Goal: Task Accomplishment & Management: Manage account settings

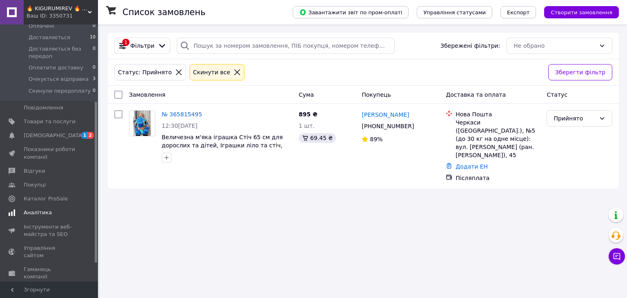
click at [41, 209] on span "Аналітика" at bounding box center [38, 212] width 28 height 7
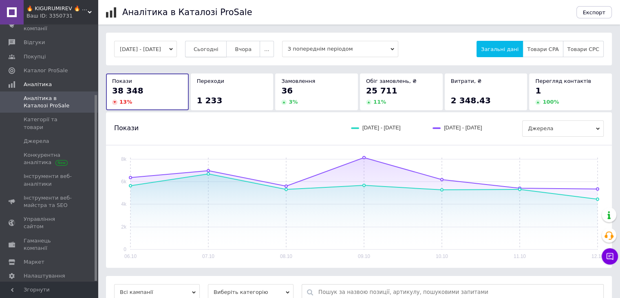
click at [219, 49] on span "Сьогодні" at bounding box center [206, 49] width 25 height 6
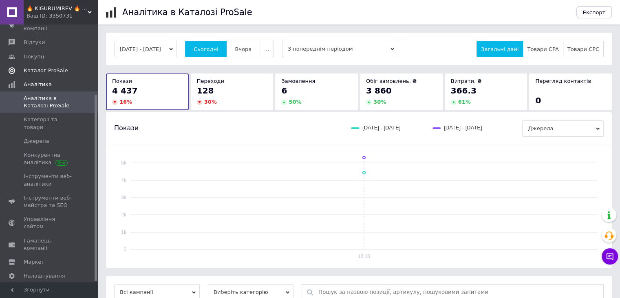
click at [52, 70] on span "Каталог ProSale" at bounding box center [46, 70] width 44 height 7
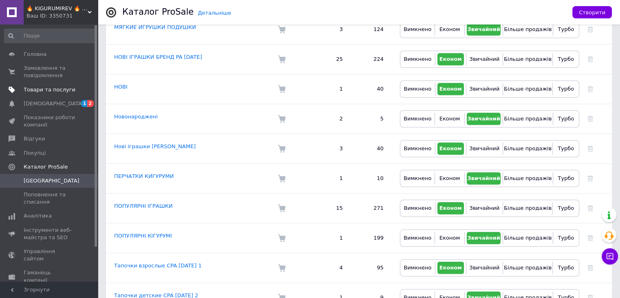
scroll to position [625, 0]
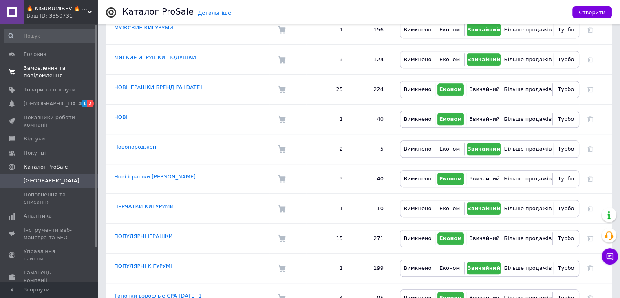
click at [43, 77] on span "Замовлення та повідомлення" at bounding box center [50, 71] width 52 height 15
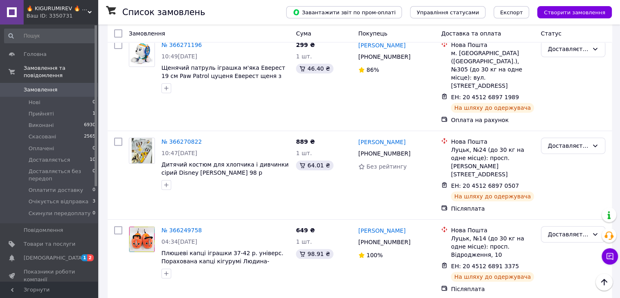
scroll to position [367, 0]
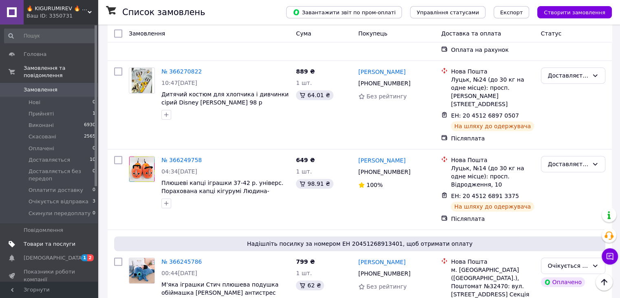
click at [54, 240] on span "Товари та послуги" at bounding box center [50, 243] width 52 height 7
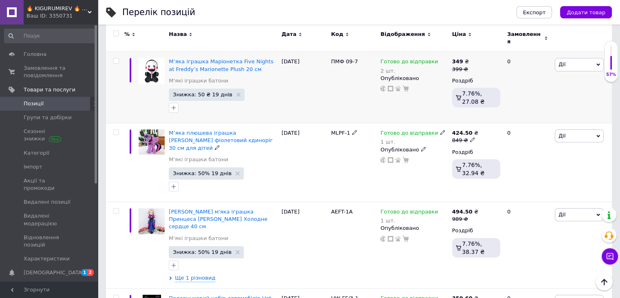
scroll to position [82, 0]
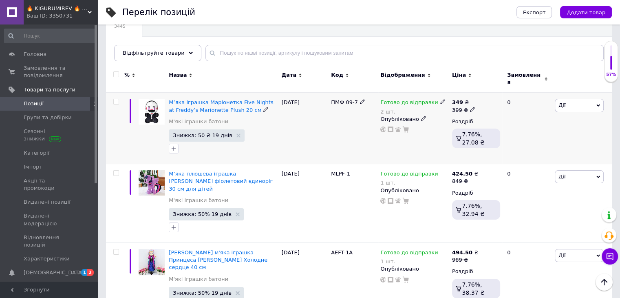
click at [470, 107] on icon at bounding box center [472, 109] width 5 height 5
click at [491, 91] on input "399" at bounding box center [511, 97] width 62 height 16
type input "379"
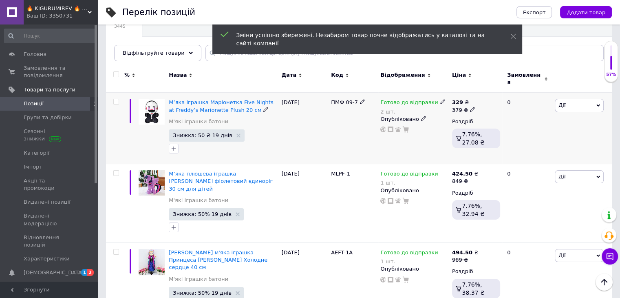
click at [398, 136] on div "Готово до відправки 2 шт. Опубліковано" at bounding box center [414, 128] width 71 height 71
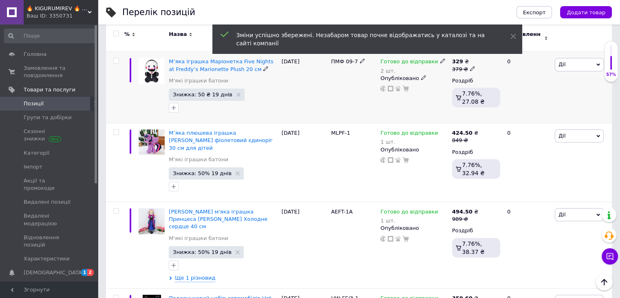
scroll to position [163, 0]
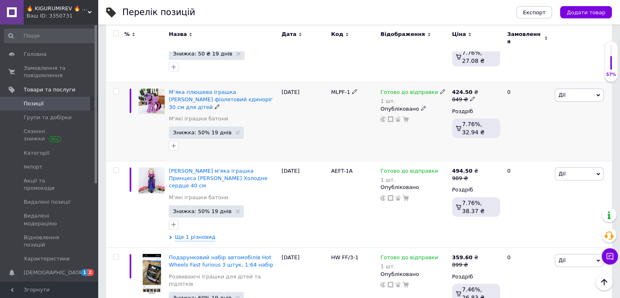
click at [470, 96] on icon at bounding box center [472, 98] width 5 height 5
click at [491, 81] on input "849" at bounding box center [512, 86] width 62 height 16
type input "829"
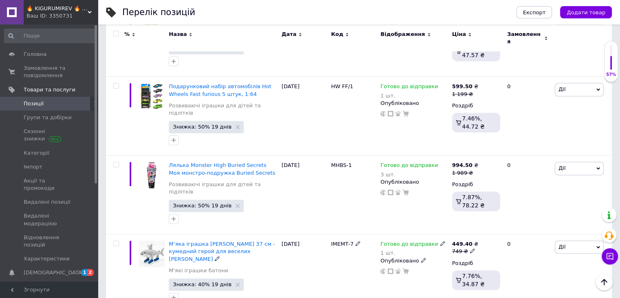
scroll to position [1053, 0]
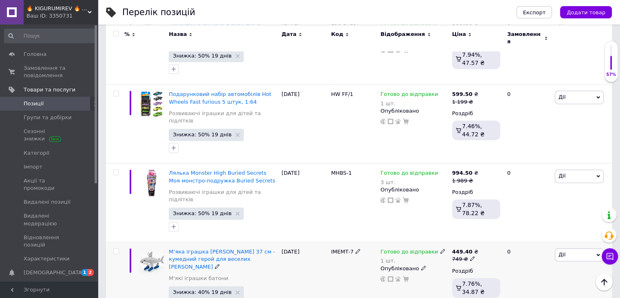
click at [470, 256] on icon at bounding box center [472, 258] width 5 height 5
drag, startPoint x: 488, startPoint y: 165, endPoint x: 507, endPoint y: 166, distance: 19.6
click at [507, 238] on input "749" at bounding box center [512, 246] width 62 height 16
type input "700"
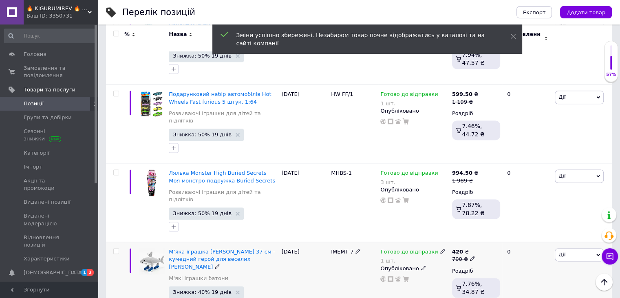
click at [471, 256] on icon at bounding box center [472, 258] width 5 height 5
drag, startPoint x: 500, startPoint y: 166, endPoint x: 478, endPoint y: 166, distance: 21.6
click at [478, 222] on div "Ціна 700 Валюта ₴ $ EUR CHF GBP ¥ PLN ₸ MDL HUF KGS CNY TRY KRW lei" at bounding box center [531, 256] width 111 height 68
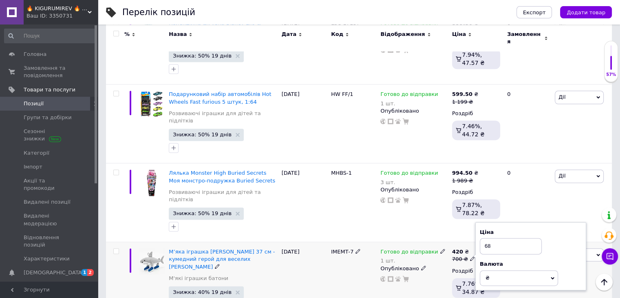
type input "689"
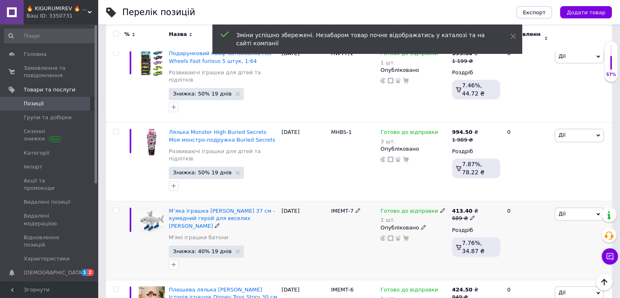
scroll to position [1134, 0]
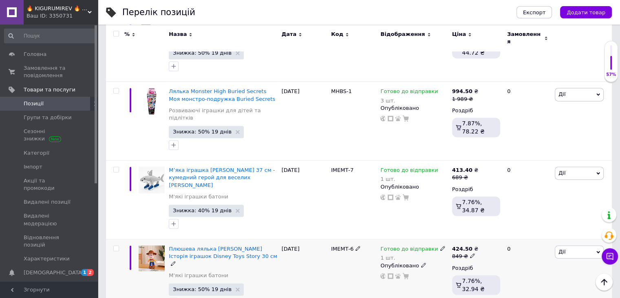
click at [472, 253] on icon at bounding box center [472, 255] width 5 height 5
click at [489, 235] on input "849" at bounding box center [512, 243] width 62 height 16
click at [492, 235] on input "849" at bounding box center [512, 243] width 62 height 16
type input "859"
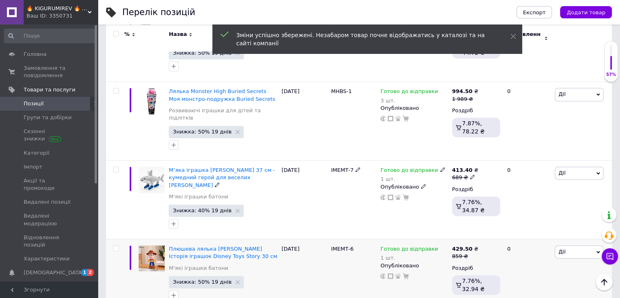
click at [470, 174] on icon at bounding box center [472, 176] width 5 height 5
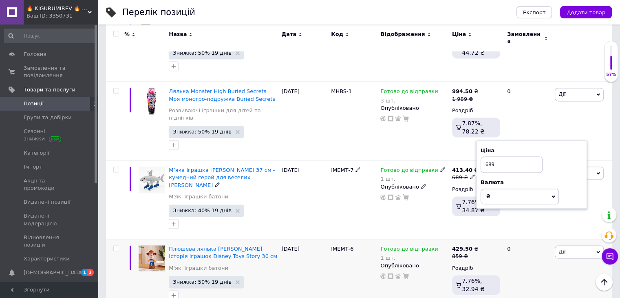
click at [491, 156] on input "689" at bounding box center [512, 164] width 62 height 16
type input "669"
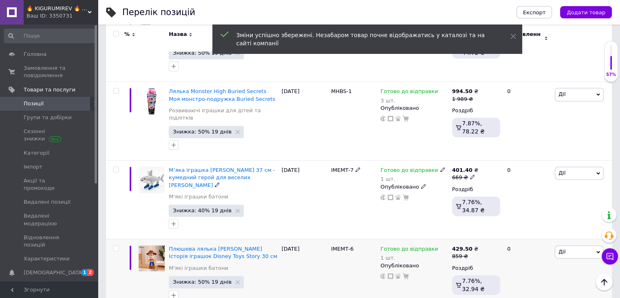
click at [470, 174] on icon at bounding box center [472, 176] width 5 height 5
type input "665"
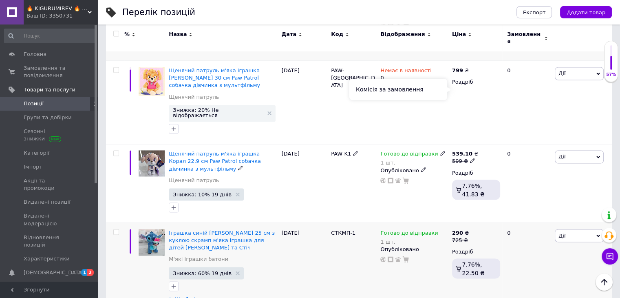
scroll to position [1386, 0]
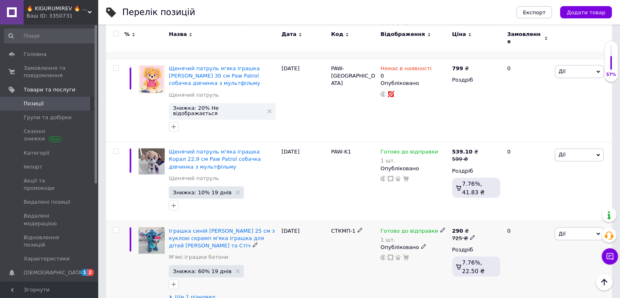
click at [470, 235] on icon at bounding box center [472, 237] width 5 height 5
type input "729"
type input "1529"
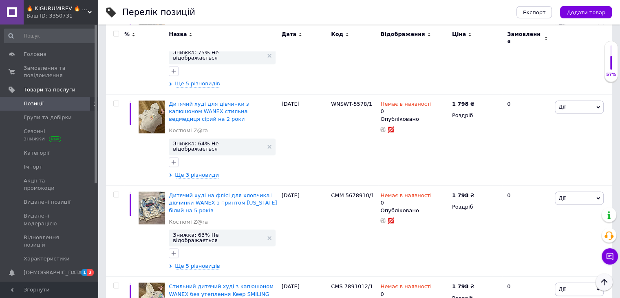
click at [604, 279] on icon "Наверх" at bounding box center [604, 282] width 6 height 7
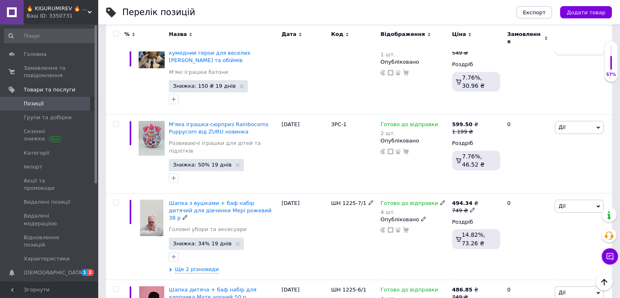
scroll to position [449, 0]
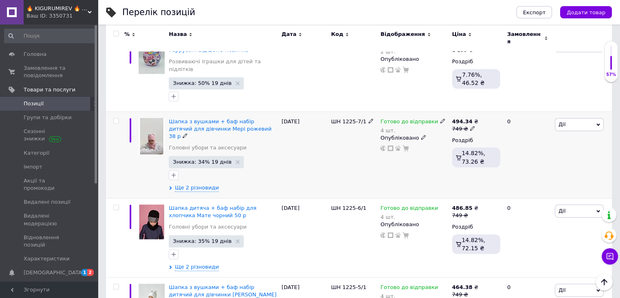
click at [470, 126] on use at bounding box center [472, 128] width 4 height 4
click at [492, 108] on input "749" at bounding box center [512, 116] width 62 height 16
type input "729"
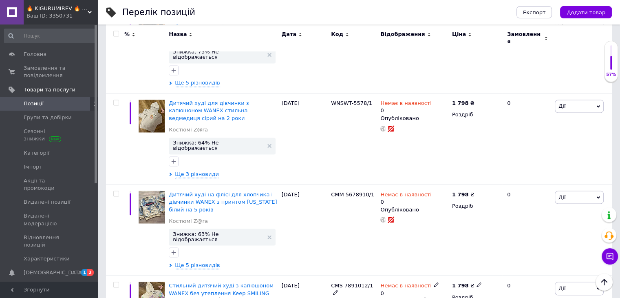
scroll to position [1459, 0]
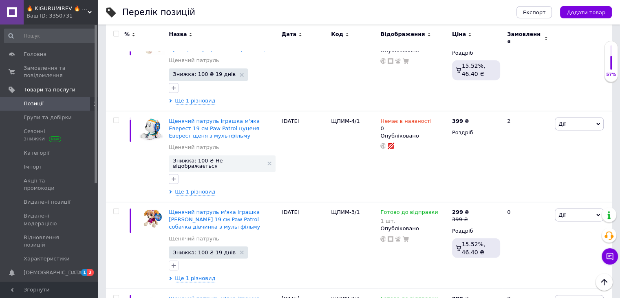
click at [606, 283] on icon "Наверх" at bounding box center [605, 282] width 10 height 10
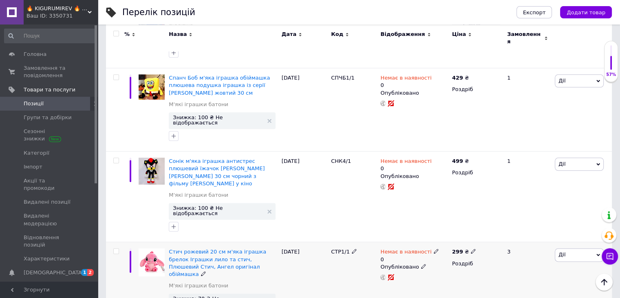
scroll to position [1061, 0]
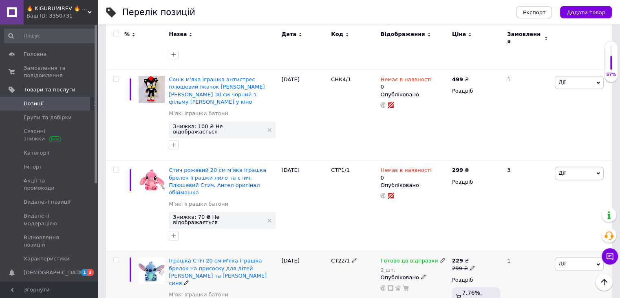
click at [470, 265] on icon at bounding box center [472, 267] width 5 height 5
click at [423, 251] on div "Готово до відправки 2 шт. Опубліковано" at bounding box center [414, 294] width 71 height 86
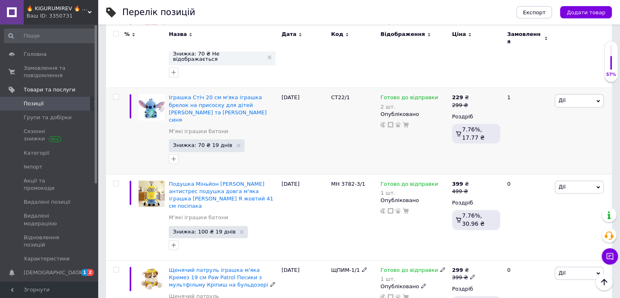
scroll to position [1305, 0]
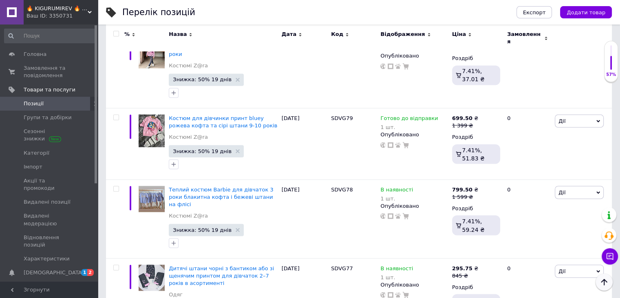
click at [605, 284] on icon "Наверх" at bounding box center [605, 282] width 10 height 10
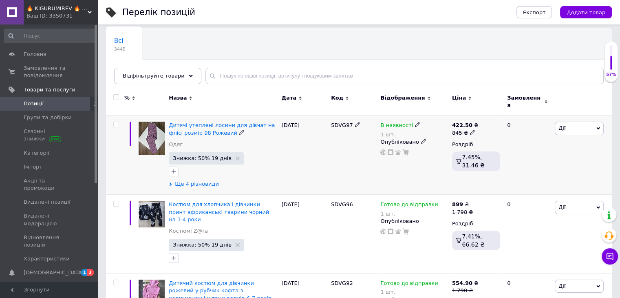
scroll to position [82, 0]
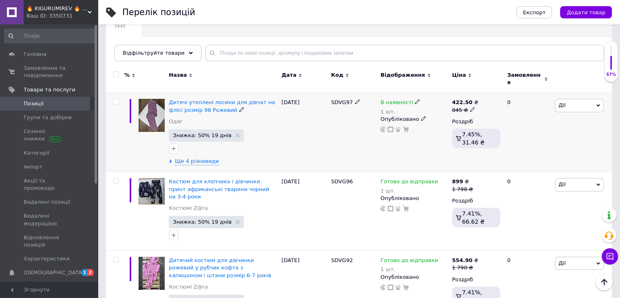
click at [470, 107] on icon at bounding box center [472, 109] width 5 height 5
click at [491, 93] on input "845" at bounding box center [512, 97] width 62 height 16
type input "825"
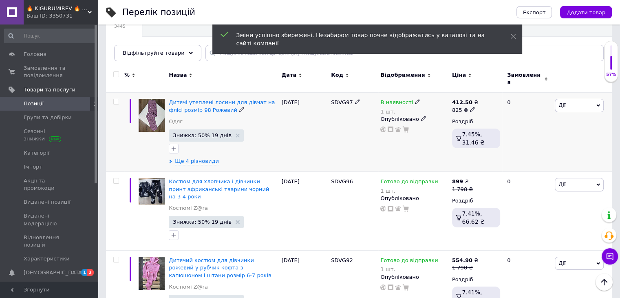
click at [470, 107] on use at bounding box center [472, 109] width 4 height 4
click at [491, 92] on input "825" at bounding box center [512, 97] width 62 height 16
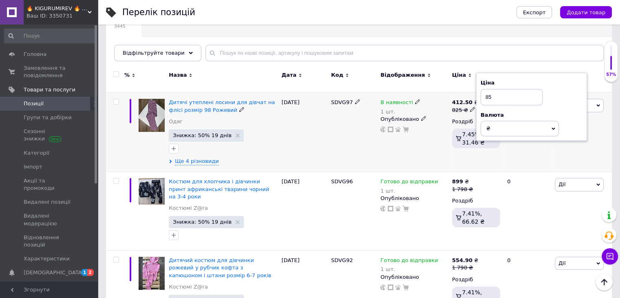
type input "815"
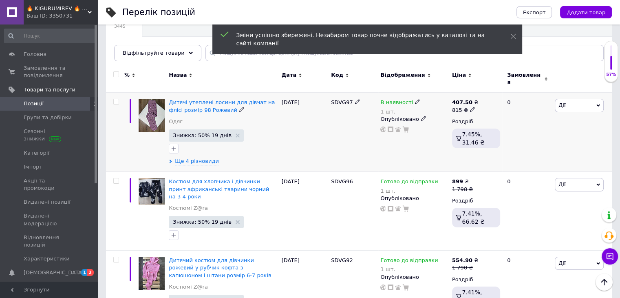
click at [470, 107] on icon at bounding box center [472, 109] width 5 height 5
drag, startPoint x: 488, startPoint y: 93, endPoint x: 517, endPoint y: 96, distance: 29.1
click at [516, 96] on input "815" at bounding box center [512, 97] width 62 height 16
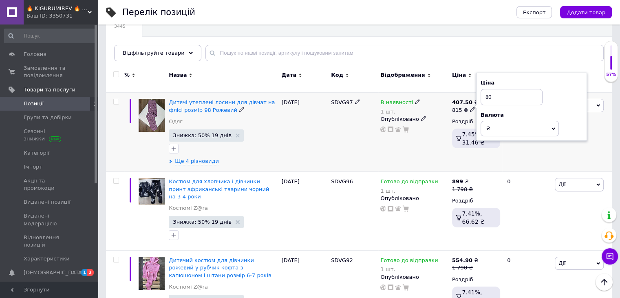
type input "800"
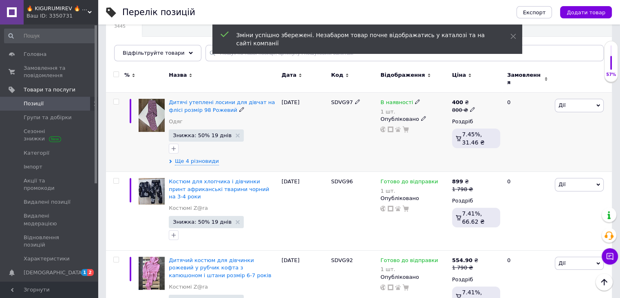
click at [472, 107] on icon at bounding box center [472, 109] width 5 height 5
drag, startPoint x: 499, startPoint y: 93, endPoint x: 476, endPoint y: 93, distance: 22.8
click at [476, 93] on div "Ціна 800 Валюта ₴ $ EUR CHF GBP ¥ PLN ₸ MDL HUF KGS CNY TRY KRW lei" at bounding box center [531, 107] width 111 height 68
type input "799"
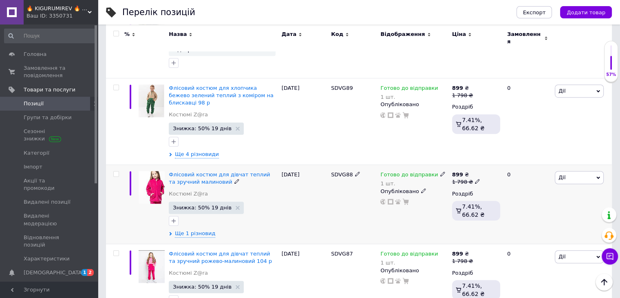
scroll to position [530, 0]
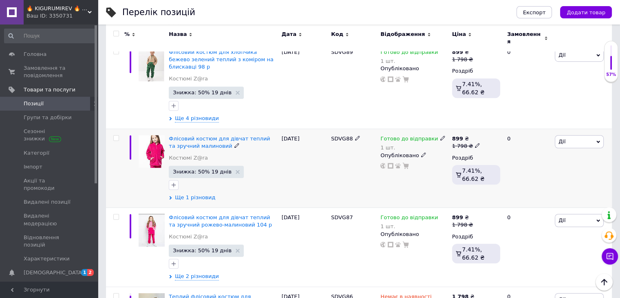
click at [201, 194] on span "Ще 1 різновид" at bounding box center [195, 197] width 40 height 7
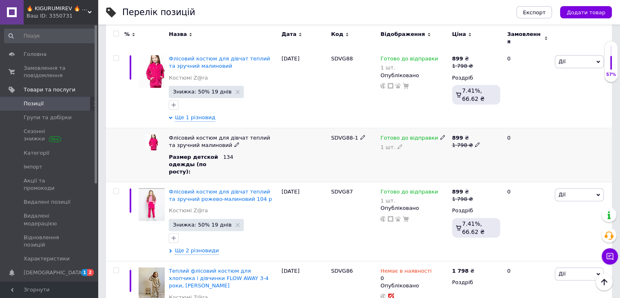
scroll to position [612, 0]
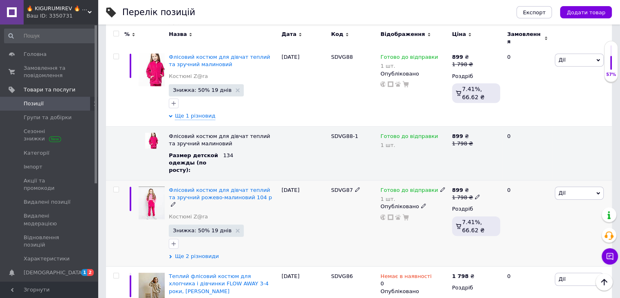
click at [206, 252] on span "Ще 2 різновиди" at bounding box center [197, 255] width 44 height 7
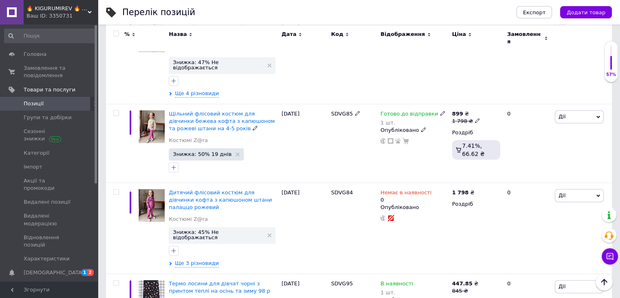
scroll to position [979, 0]
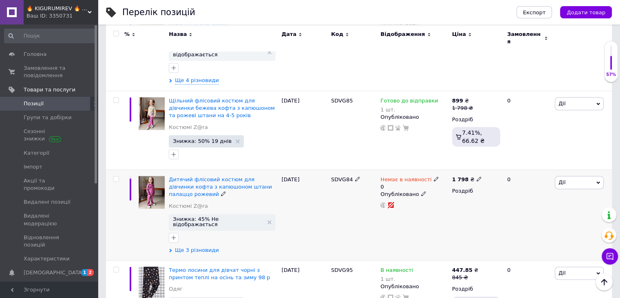
click at [195, 246] on span "Ще 3 різновиди" at bounding box center [197, 249] width 44 height 7
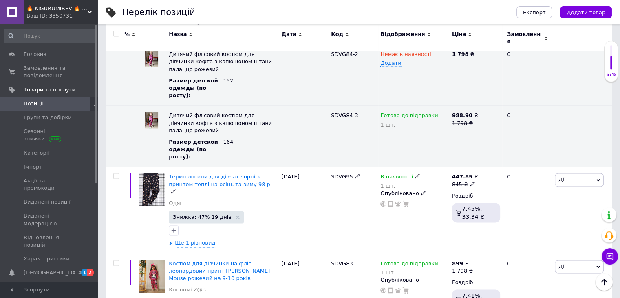
scroll to position [1305, 0]
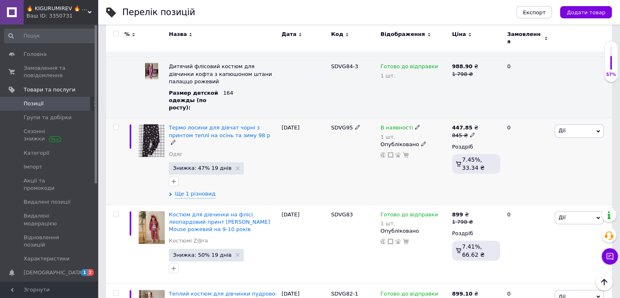
click at [470, 132] on icon at bounding box center [472, 134] width 5 height 5
drag, startPoint x: 497, startPoint y: 89, endPoint x: 485, endPoint y: 87, distance: 12.7
click at [481, 114] on input "845" at bounding box center [512, 122] width 62 height 16
type input "699"
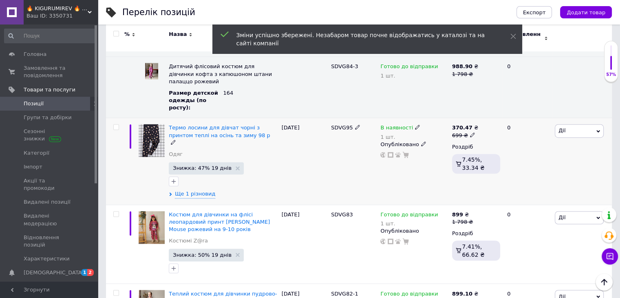
click at [470, 132] on icon at bounding box center [472, 134] width 5 height 5
type input "6"
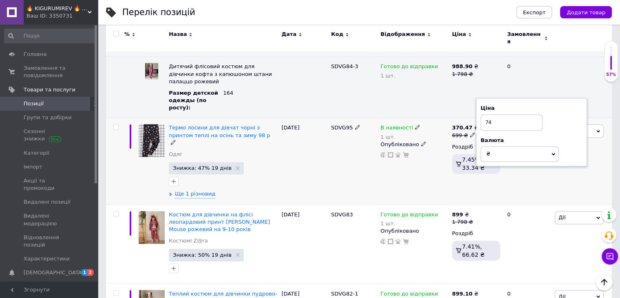
type input "740"
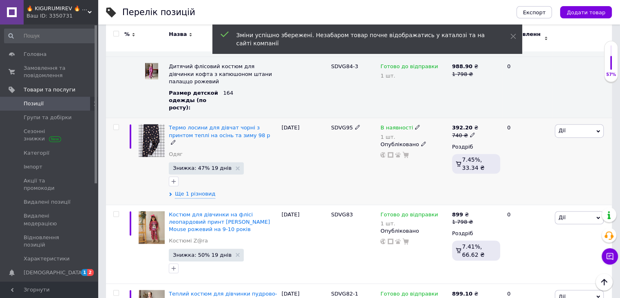
click at [470, 132] on icon at bounding box center [472, 134] width 5 height 5
type input "749"
click at [470, 132] on icon at bounding box center [472, 134] width 5 height 5
type input "755"
click at [470, 132] on icon at bounding box center [472, 134] width 5 height 5
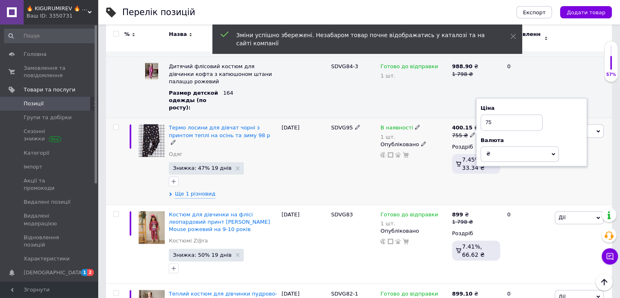
type input "754"
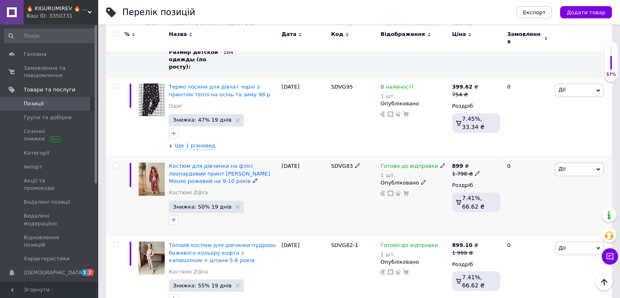
click at [475, 170] on use at bounding box center [477, 172] width 4 height 4
click at [494, 153] on input "1798" at bounding box center [515, 161] width 62 height 16
type input "1898"
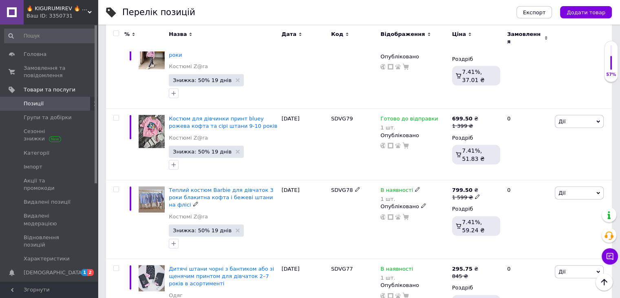
scroll to position [1795, 0]
click at [470, 273] on use at bounding box center [472, 275] width 4 height 4
click at [491, 255] on input "845" at bounding box center [512, 263] width 62 height 16
type input "895"
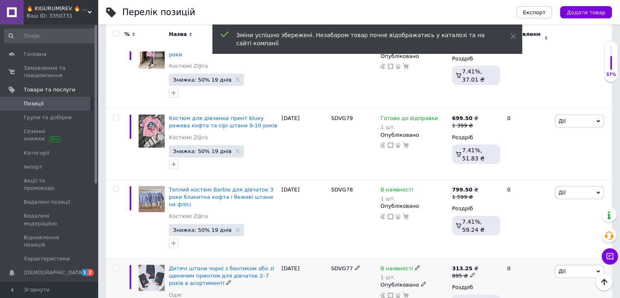
click at [470, 272] on icon at bounding box center [472, 274] width 5 height 5
drag, startPoint x: 501, startPoint y: 190, endPoint x: 484, endPoint y: 190, distance: 16.7
click at [484, 255] on input "895" at bounding box center [512, 263] width 62 height 16
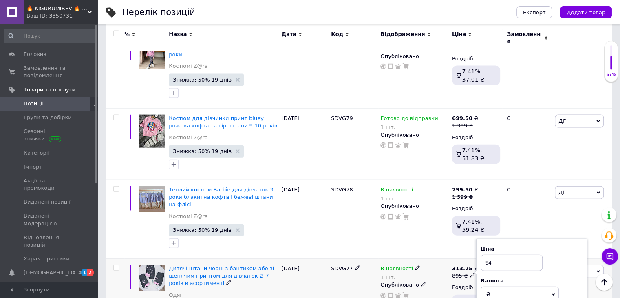
type input "945"
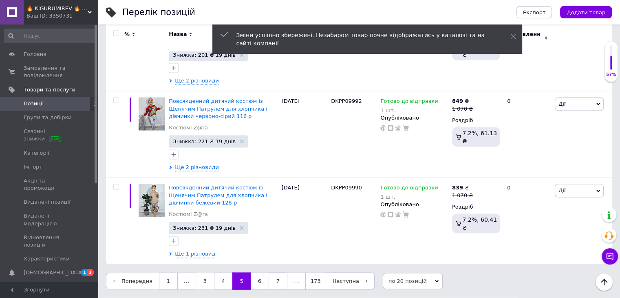
scroll to position [1481, 0]
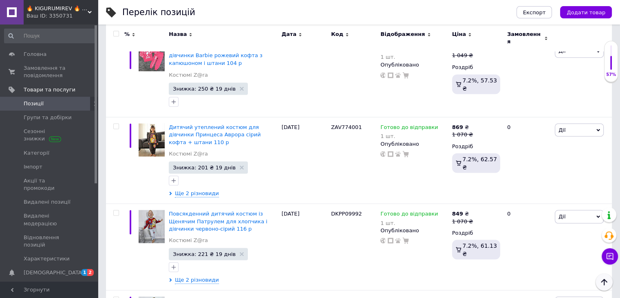
click at [609, 286] on icon "Наверх" at bounding box center [605, 282] width 10 height 10
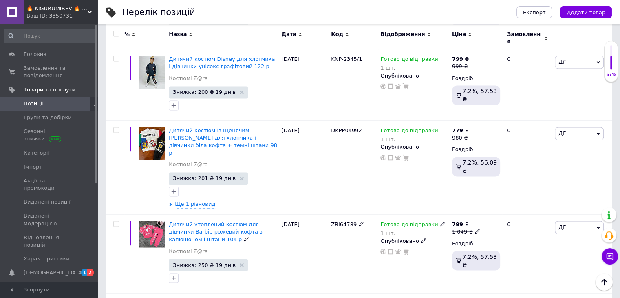
scroll to position [1346, 0]
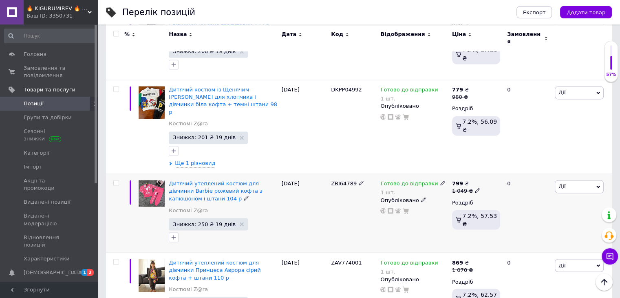
click at [475, 188] on icon at bounding box center [477, 190] width 5 height 5
click at [497, 170] on input "1049" at bounding box center [515, 178] width 62 height 16
type input "1029"
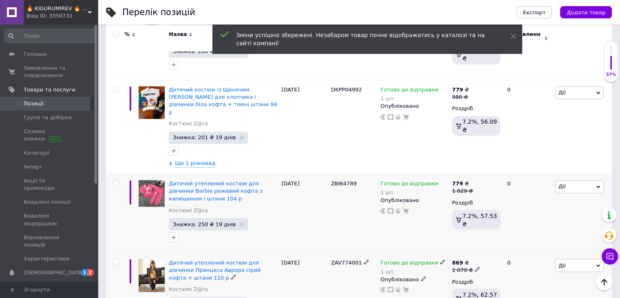
scroll to position [1428, 0]
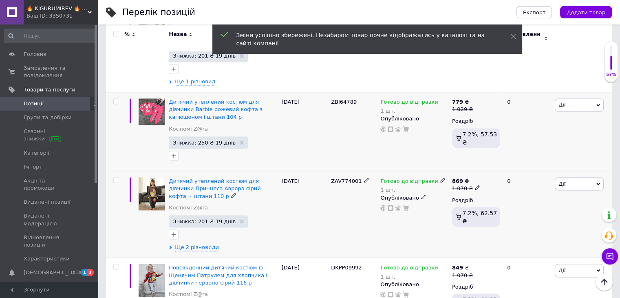
click at [475, 185] on icon at bounding box center [477, 187] width 5 height 5
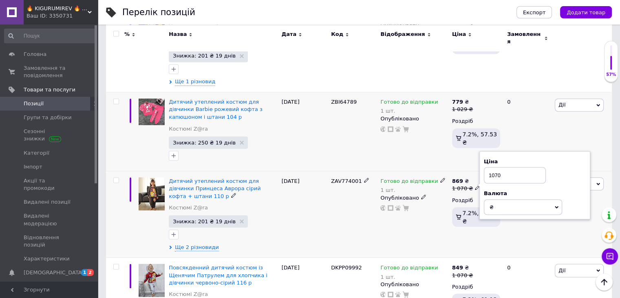
click at [498, 167] on input "1070" at bounding box center [515, 175] width 62 height 16
type input "1090"
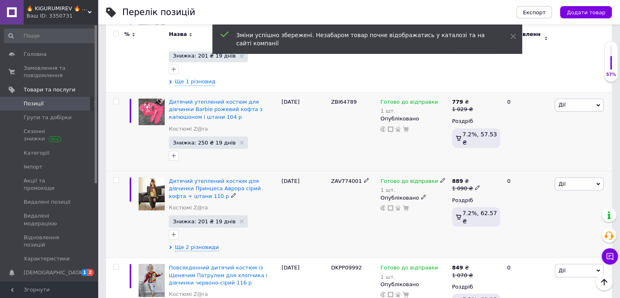
click at [475, 185] on icon at bounding box center [477, 187] width 5 height 5
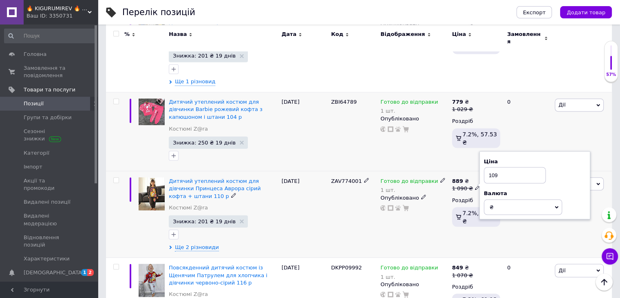
type input "1099"
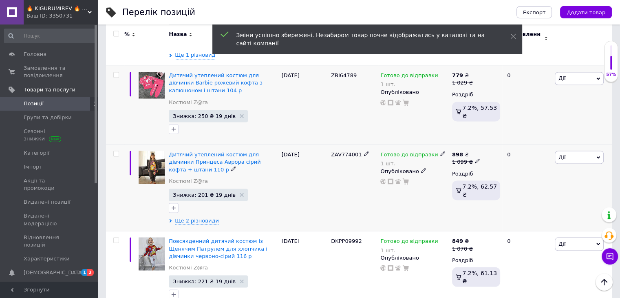
scroll to position [1468, 0]
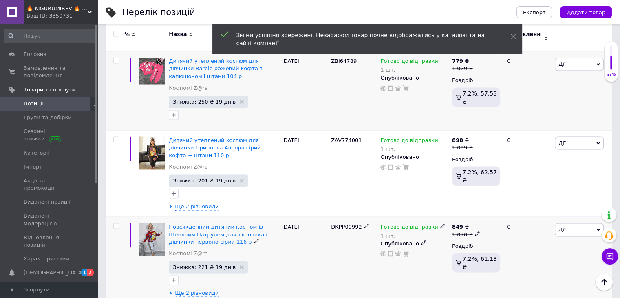
click at [475, 231] on icon at bounding box center [477, 233] width 5 height 5
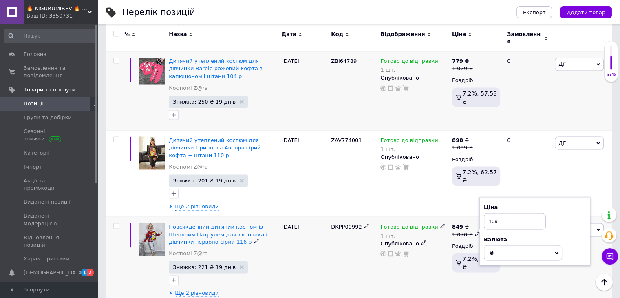
type input "1099"
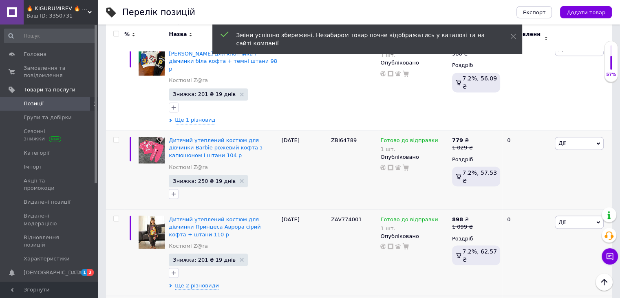
scroll to position [1387, 0]
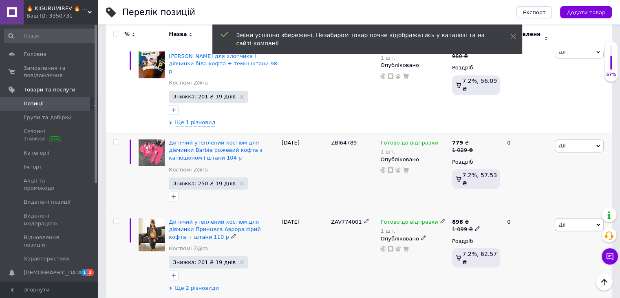
click at [205, 284] on span "Ще 2 різновиди" at bounding box center [197, 287] width 44 height 7
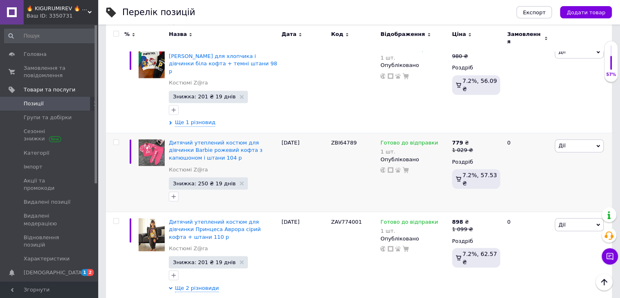
scroll to position [1428, 0]
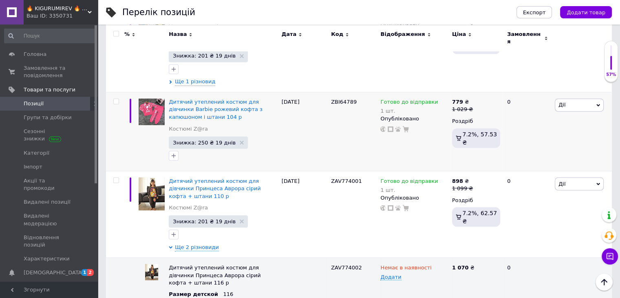
type input "1099"
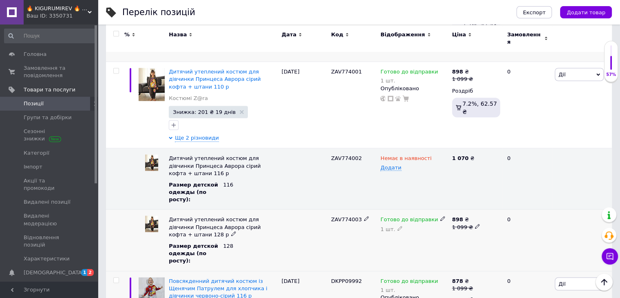
scroll to position [1550, 0]
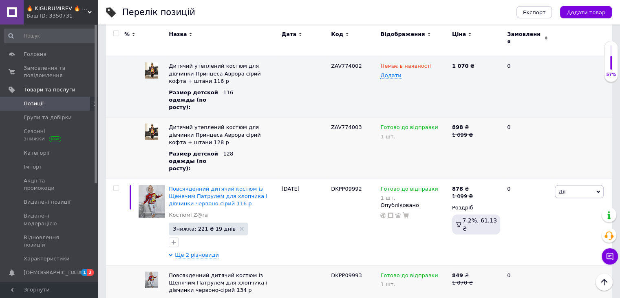
scroll to position [1632, 0]
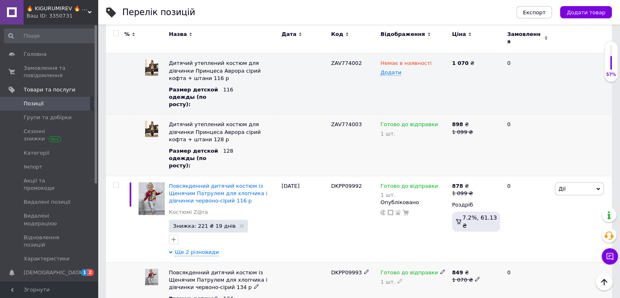
click at [475, 277] on icon at bounding box center [477, 279] width 5 height 5
type input "1099"
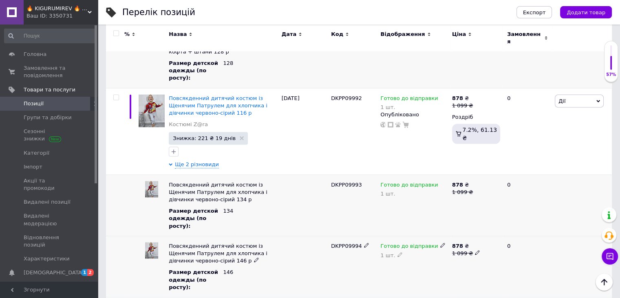
scroll to position [1726, 0]
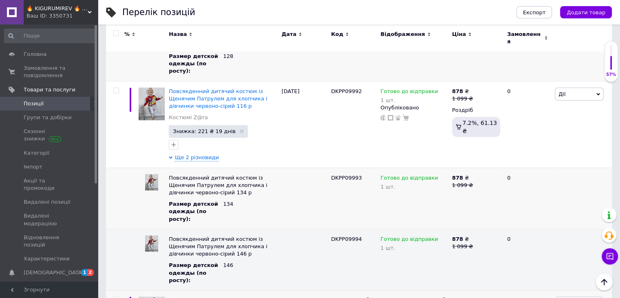
type input "1099"
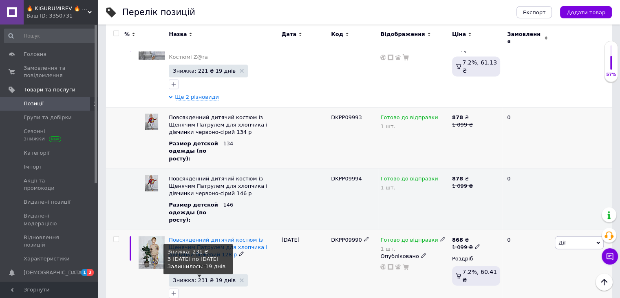
scroll to position [1787, 0]
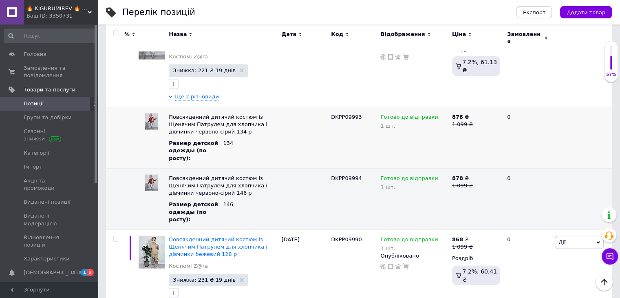
type input "1099"
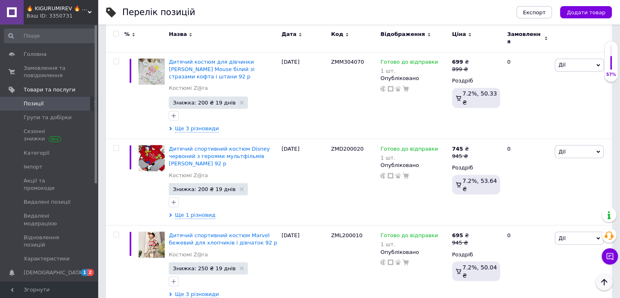
click at [607, 279] on icon "Наверх" at bounding box center [605, 282] width 10 height 10
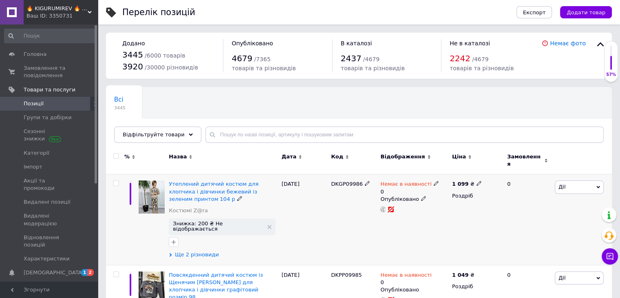
click at [203, 251] on span "Ще 2 різновиди" at bounding box center [197, 254] width 44 height 7
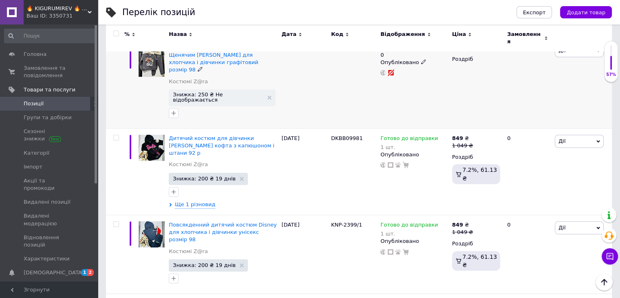
scroll to position [367, 0]
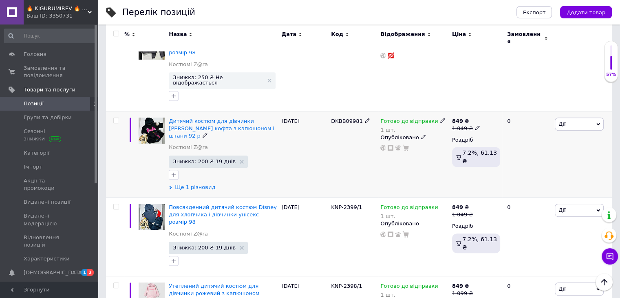
click at [202, 184] on span "Ще 1 різновид" at bounding box center [195, 187] width 40 height 7
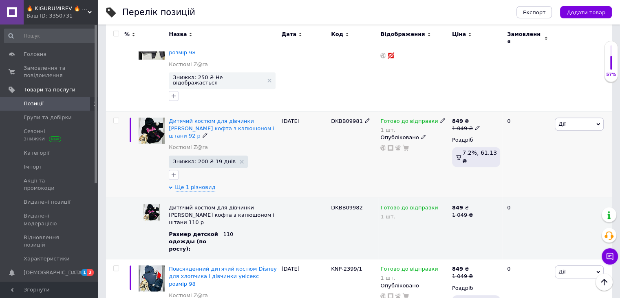
click at [475, 125] on icon at bounding box center [477, 127] width 5 height 5
type input "1099"
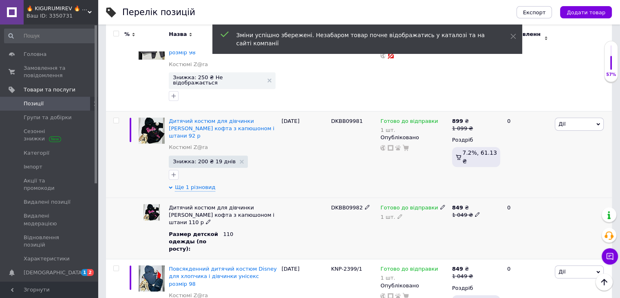
click at [475, 212] on icon at bounding box center [477, 214] width 5 height 5
type input "1099"
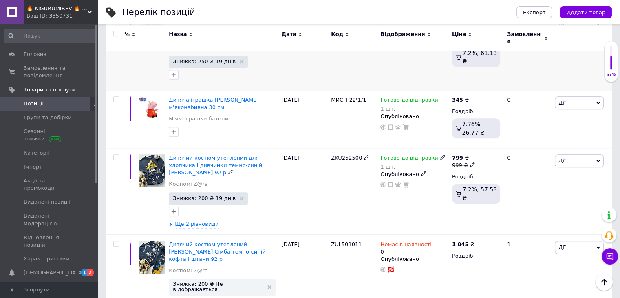
scroll to position [734, 0]
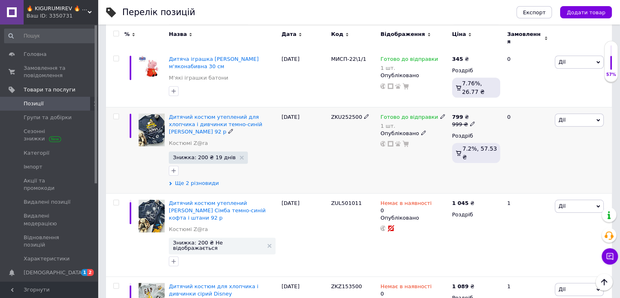
click at [188, 179] on span "Ще 2 різновиди" at bounding box center [197, 182] width 44 height 7
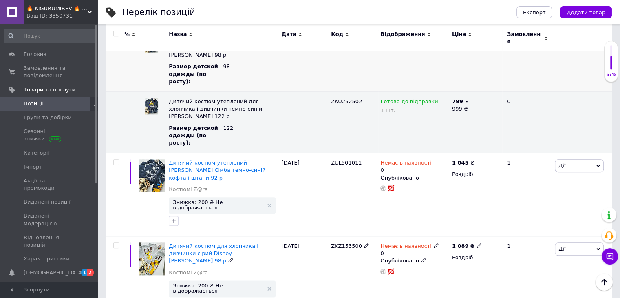
scroll to position [938, 0]
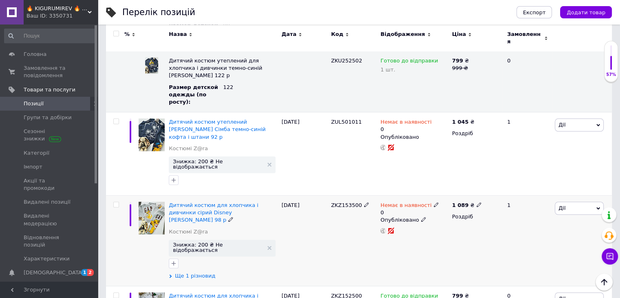
click at [201, 272] on span "Ще 1 різновид" at bounding box center [195, 275] width 40 height 7
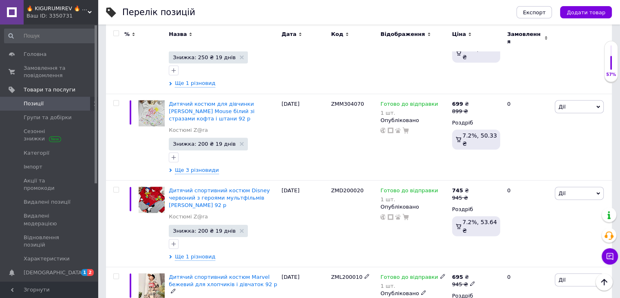
scroll to position [1790, 0]
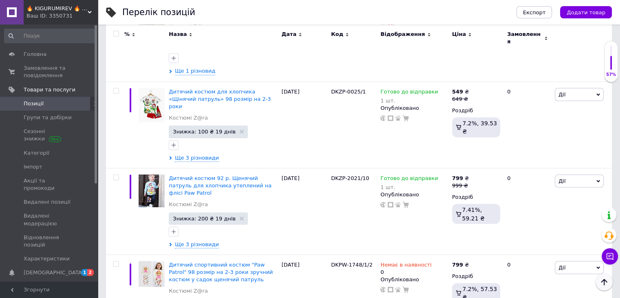
click at [607, 280] on icon "Наверх" at bounding box center [605, 282] width 10 height 10
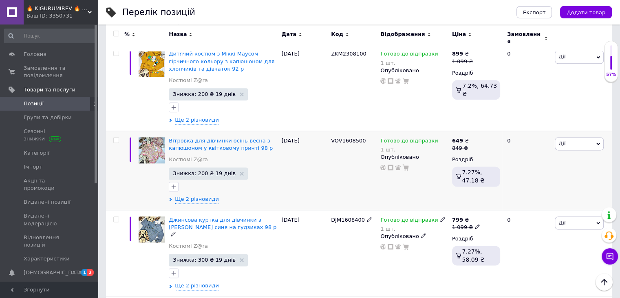
scroll to position [1020, 0]
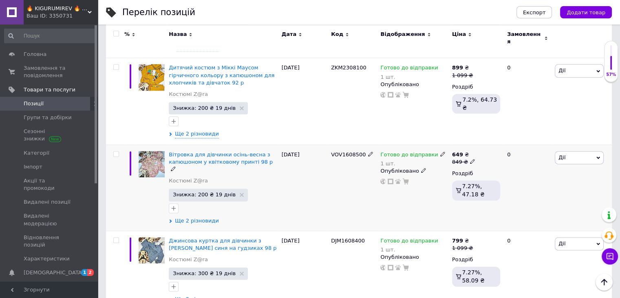
click at [207, 217] on span "Ще 2 різновиди" at bounding box center [197, 220] width 44 height 7
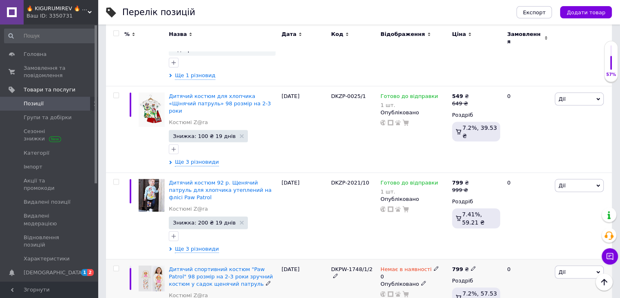
scroll to position [1605, 0]
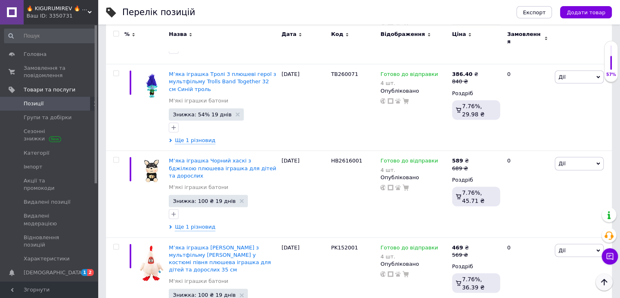
click at [602, 279] on icon "Наверх" at bounding box center [605, 282] width 10 height 10
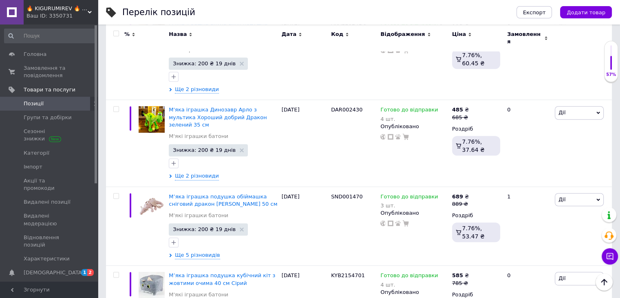
scroll to position [326, 0]
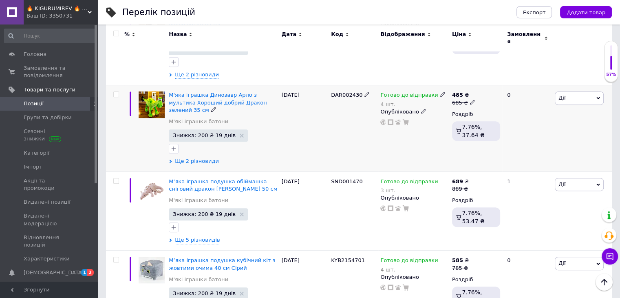
click at [199, 157] on span "Ще 2 різновиди" at bounding box center [197, 160] width 44 height 7
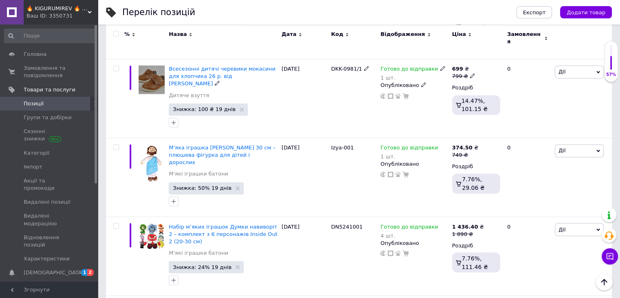
scroll to position [1346, 0]
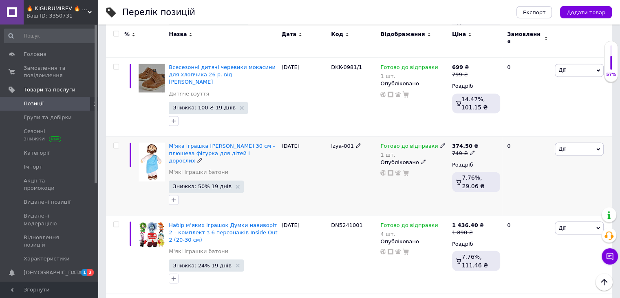
click at [470, 150] on icon at bounding box center [472, 152] width 5 height 5
type input "760"
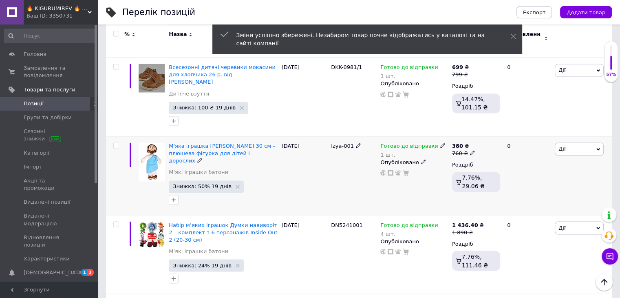
click at [470, 150] on icon at bounding box center [472, 152] width 5 height 5
type input "762"
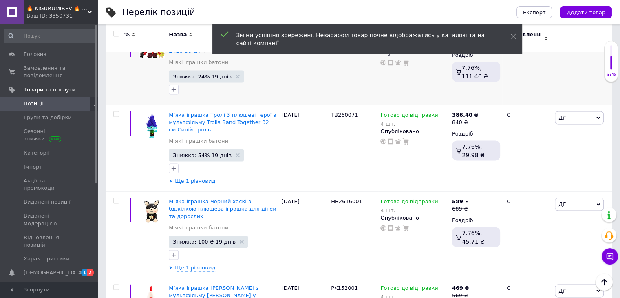
scroll to position [1561, 0]
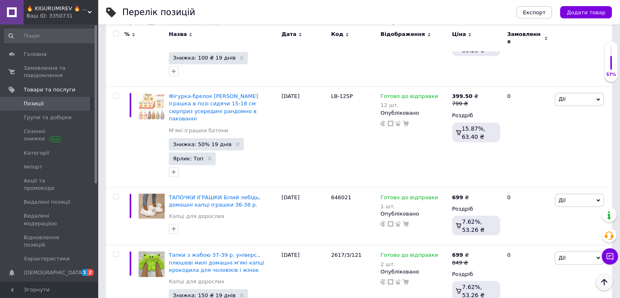
click at [601, 283] on icon "Наверх" at bounding box center [605, 282] width 10 height 10
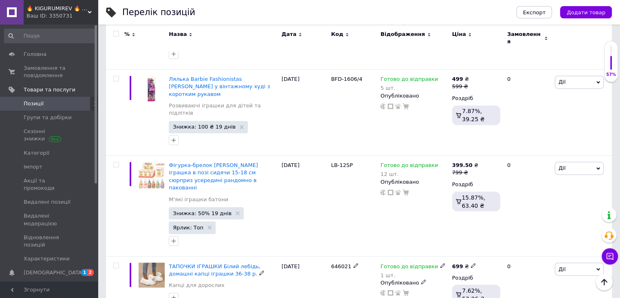
scroll to position [1421, 0]
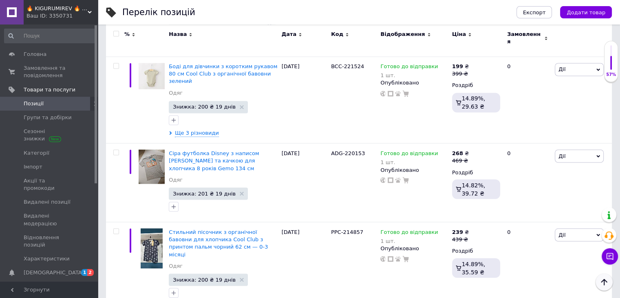
click at [604, 283] on icon "Наверх" at bounding box center [605, 282] width 10 height 10
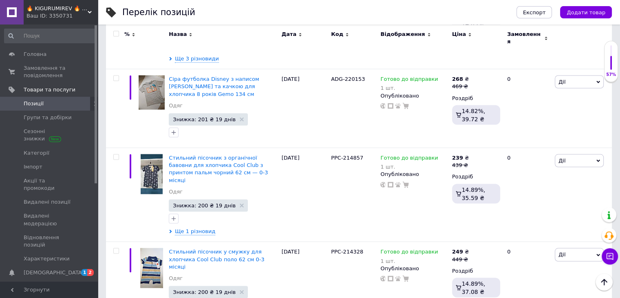
scroll to position [1488, 0]
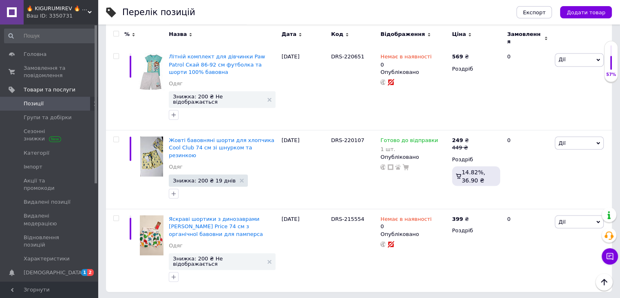
scroll to position [1426, 0]
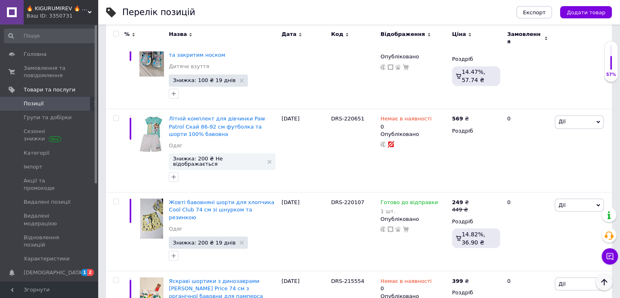
click at [600, 283] on icon "Наверх" at bounding box center [605, 282] width 10 height 10
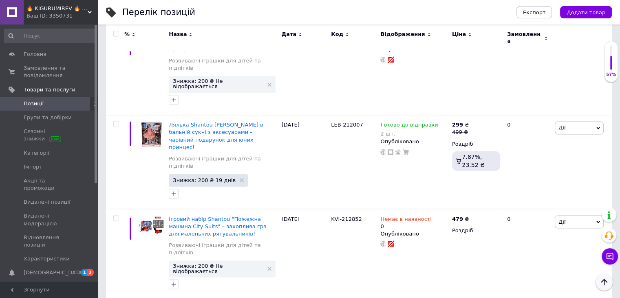
click at [603, 283] on icon "Наверх" at bounding box center [605, 282] width 10 height 10
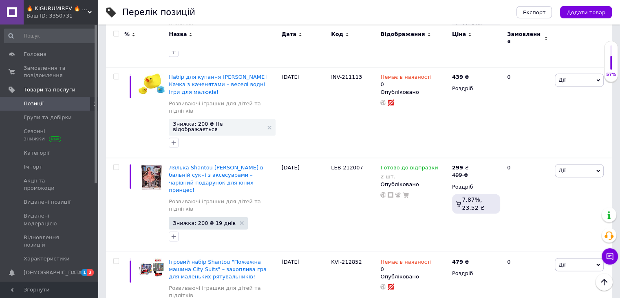
scroll to position [1377, 0]
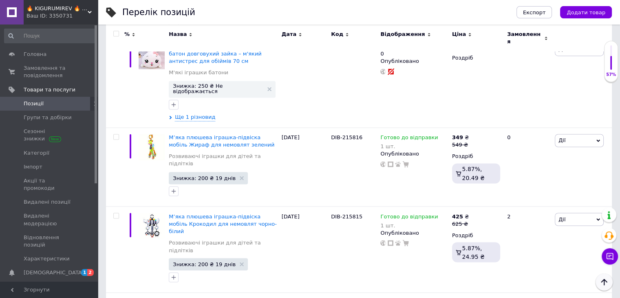
click at [603, 285] on icon "Наверх" at bounding box center [605, 282] width 10 height 10
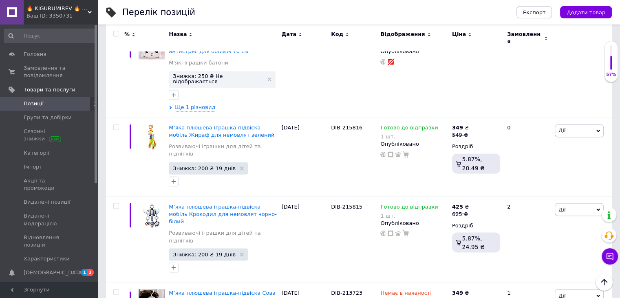
scroll to position [1420, 0]
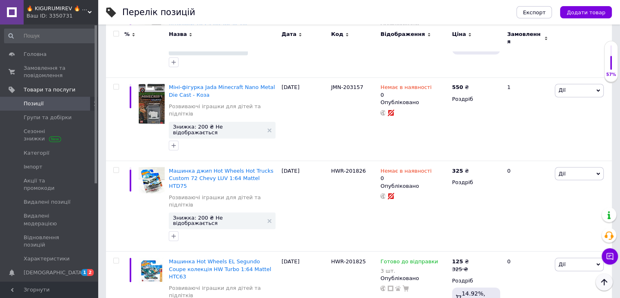
click at [606, 284] on icon "Наверх" at bounding box center [605, 282] width 10 height 10
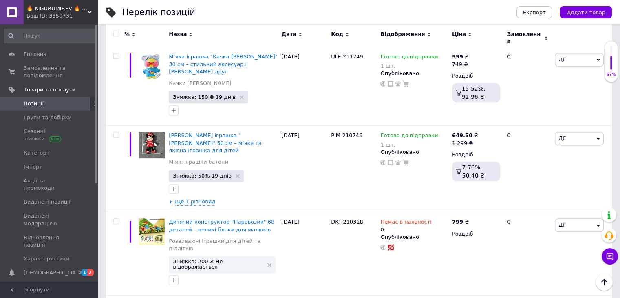
scroll to position [367, 0]
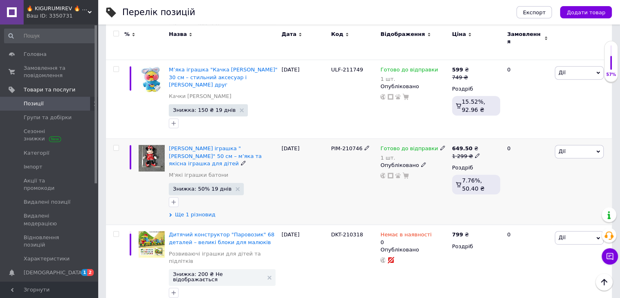
click at [182, 211] on span "Ще 1 різновид" at bounding box center [195, 214] width 40 height 7
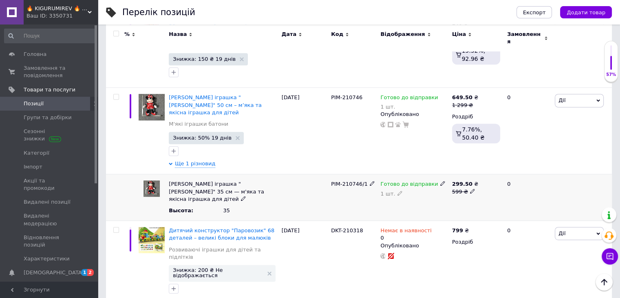
scroll to position [408, 0]
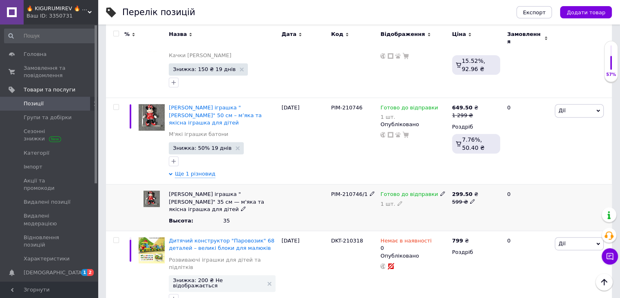
click at [470, 199] on icon at bounding box center [472, 201] width 5 height 5
click at [457, 188] on input "599" at bounding box center [473, 194] width 47 height 12
type input "579"
click at [470, 199] on icon at bounding box center [472, 201] width 5 height 5
click at [458, 188] on input "579" at bounding box center [473, 194] width 47 height 12
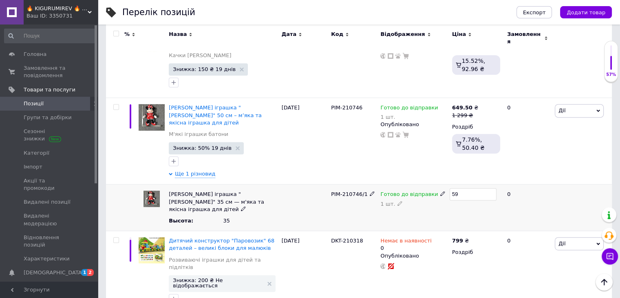
type input "569"
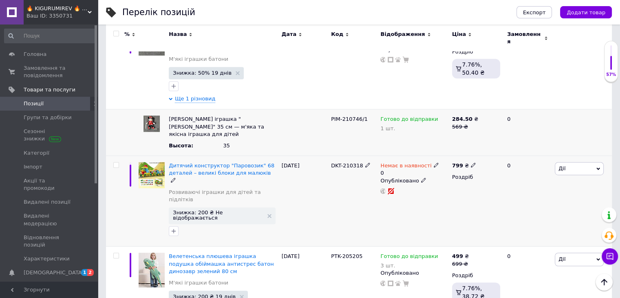
scroll to position [530, 0]
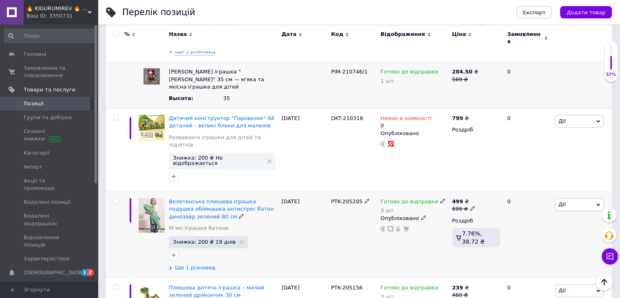
click at [191, 264] on span "Ще 1 різновид" at bounding box center [195, 267] width 40 height 7
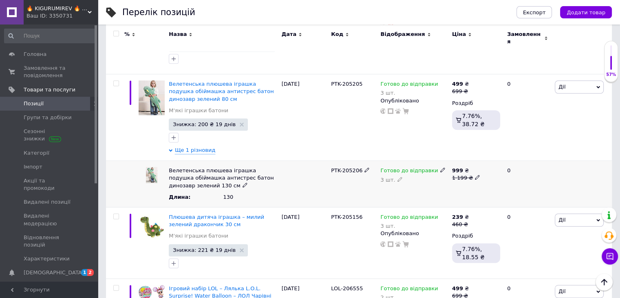
scroll to position [734, 0]
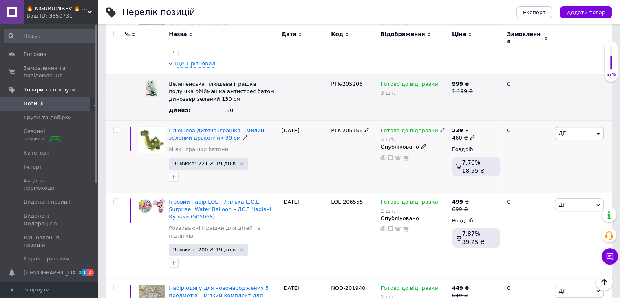
click at [470, 135] on icon at bounding box center [472, 137] width 5 height 5
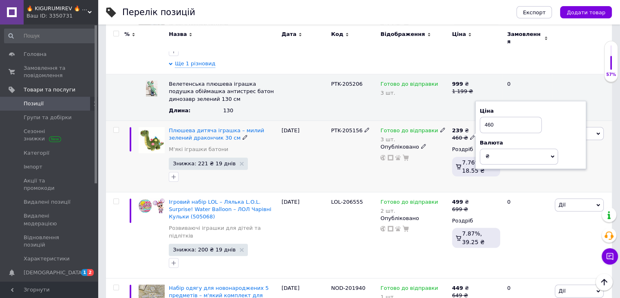
click at [491, 117] on input "460" at bounding box center [511, 125] width 62 height 16
type input "450"
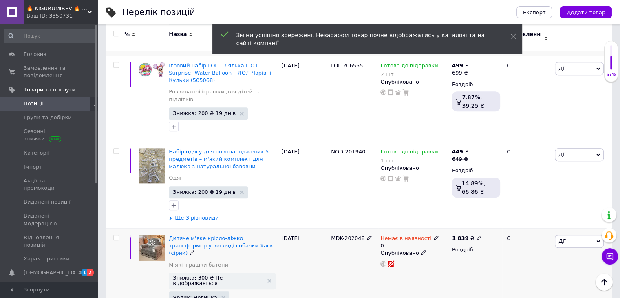
scroll to position [857, 0]
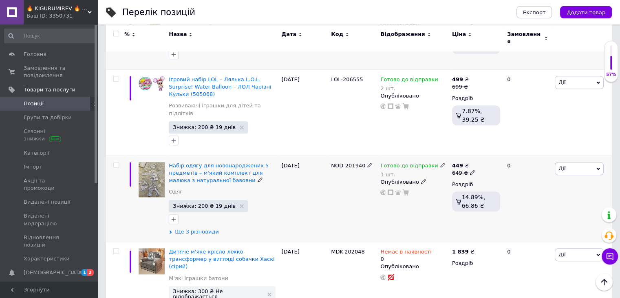
click at [192, 228] on span "Ще 3 різновиди" at bounding box center [197, 231] width 44 height 7
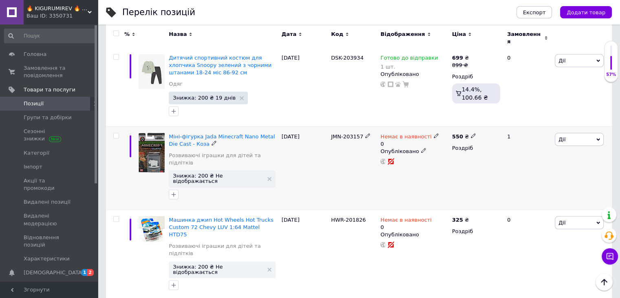
scroll to position [1658, 0]
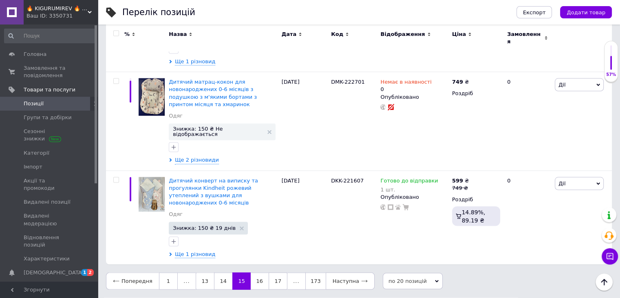
scroll to position [1473, 0]
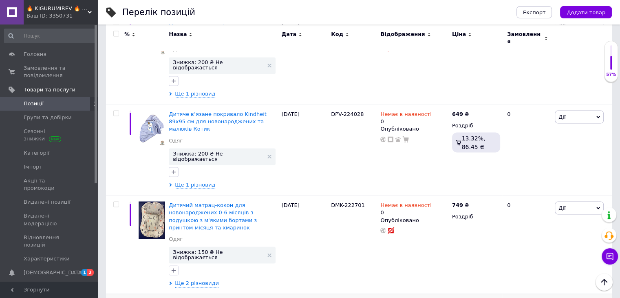
click at [488, 290] on input "749" at bounding box center [511, 298] width 62 height 16
type input "849"
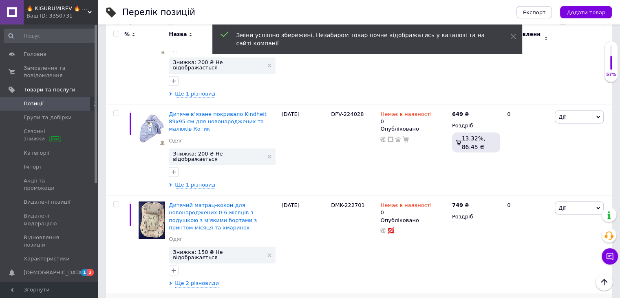
click at [490, 290] on input "849" at bounding box center [511, 298] width 62 height 16
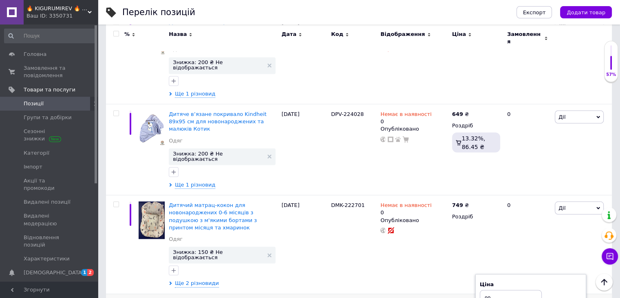
type input "819"
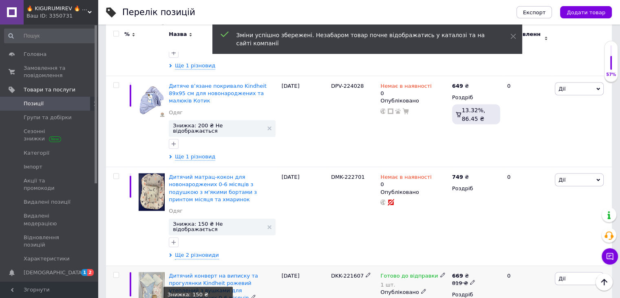
scroll to position [1529, 0]
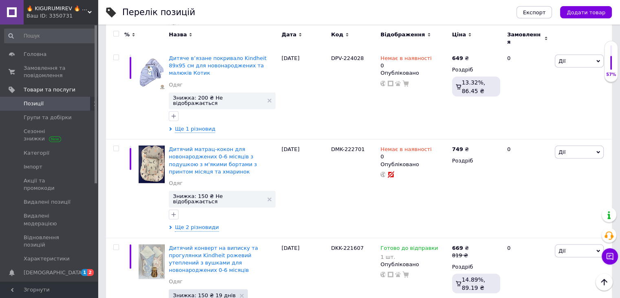
drag, startPoint x: 458, startPoint y: 219, endPoint x: 450, endPoint y: 219, distance: 8.2
type input "819"
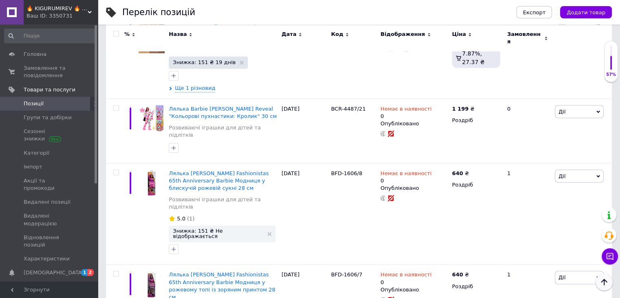
click at [600, 283] on icon "Наверх" at bounding box center [605, 282] width 10 height 10
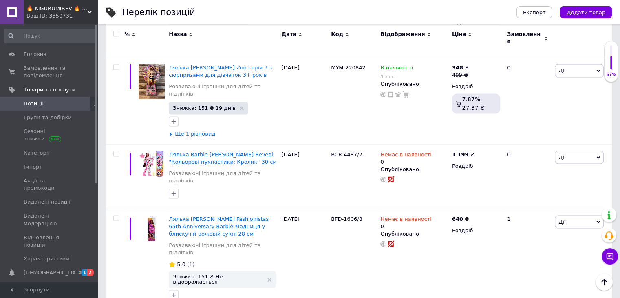
scroll to position [1441, 0]
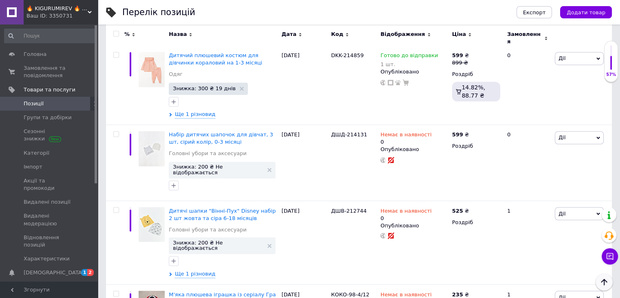
click at [603, 287] on button "Наверх" at bounding box center [604, 281] width 17 height 17
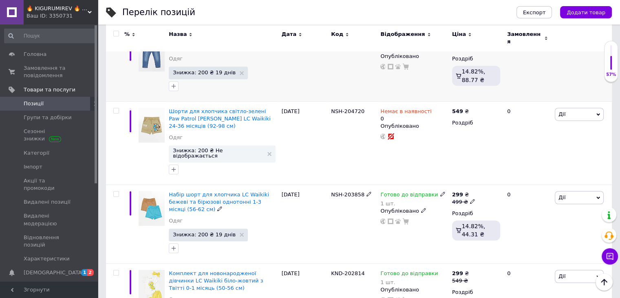
scroll to position [449, 0]
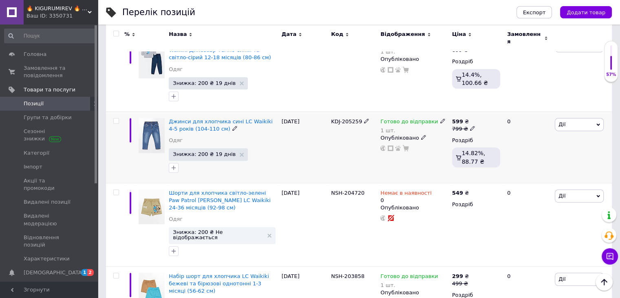
click at [470, 126] on use at bounding box center [472, 128] width 4 height 4
click at [487, 108] on input "799" at bounding box center [511, 116] width 62 height 16
type input "899"
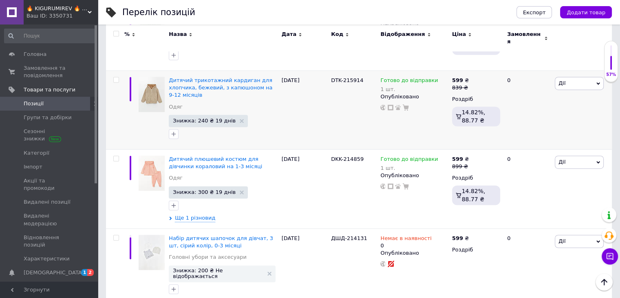
scroll to position [1183, 0]
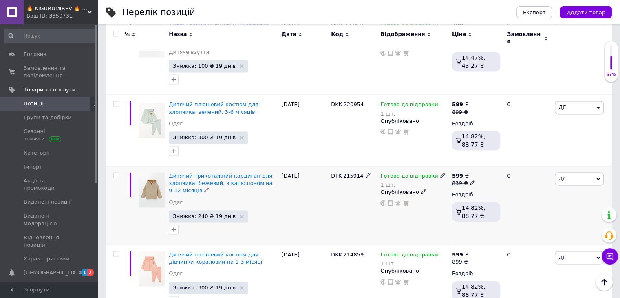
click at [470, 180] on icon at bounding box center [472, 182] width 5 height 5
click at [490, 162] on input "839" at bounding box center [511, 170] width 62 height 16
type input "869"
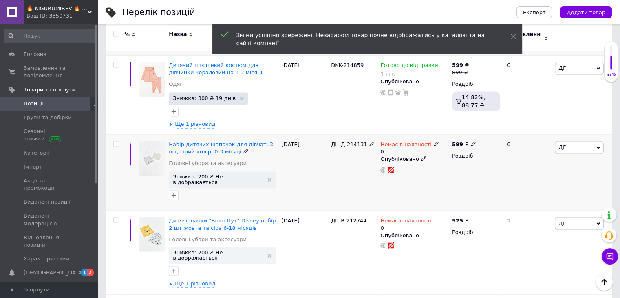
scroll to position [1382, 0]
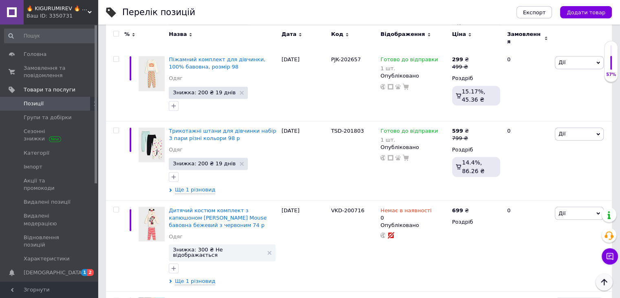
click at [604, 281] on icon "Наверх" at bounding box center [605, 282] width 10 height 10
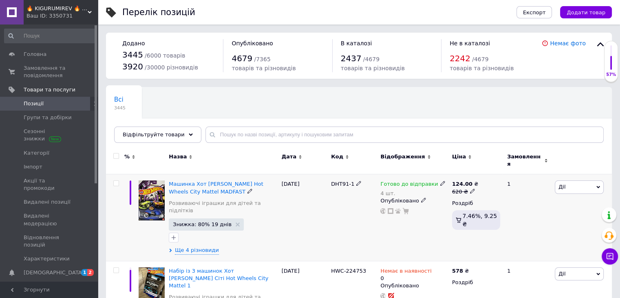
click at [441, 181] on icon at bounding box center [443, 183] width 5 height 5
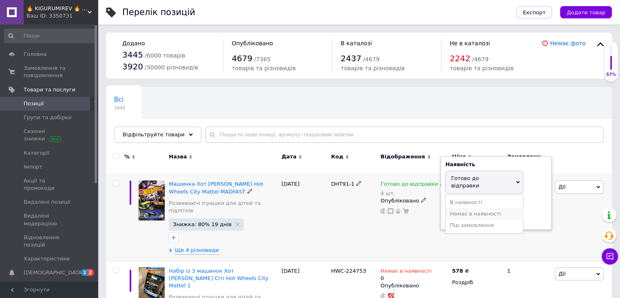
click at [466, 208] on li "Немає в наявності" at bounding box center [484, 213] width 77 height 11
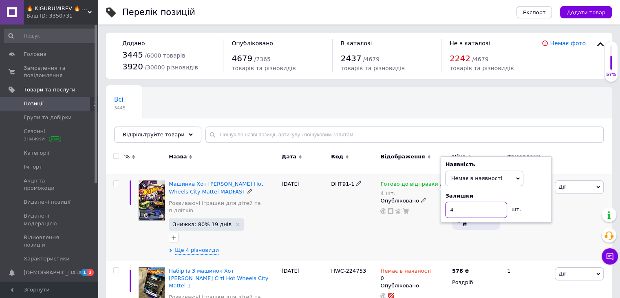
click at [466, 201] on input "4" at bounding box center [476, 209] width 62 height 16
type input "0"
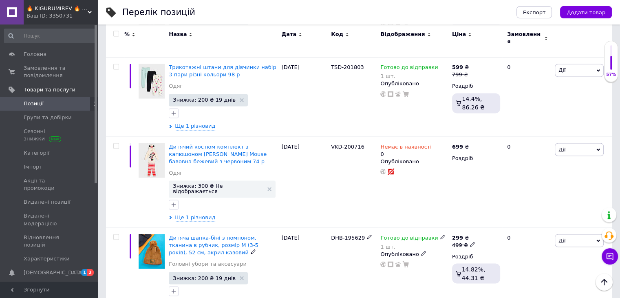
scroll to position [1454, 0]
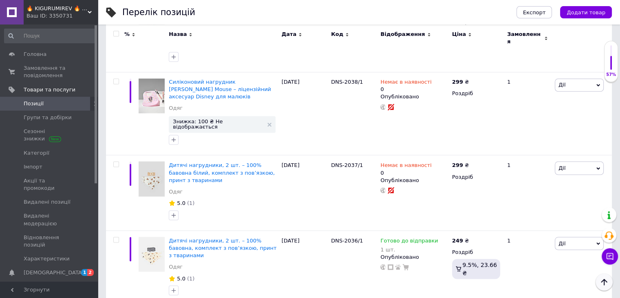
click at [602, 284] on icon "Наверх" at bounding box center [605, 282] width 10 height 10
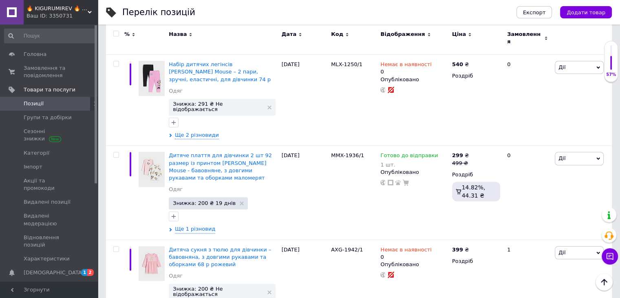
scroll to position [612, 0]
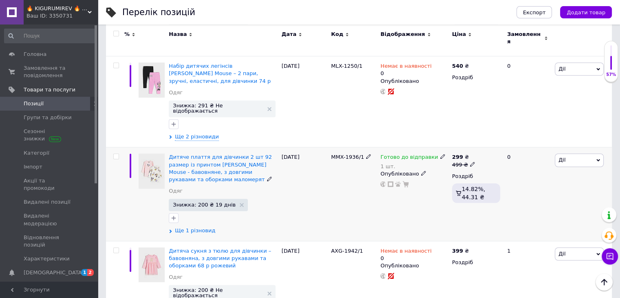
click at [191, 227] on span "Ще 1 різновид" at bounding box center [195, 230] width 40 height 7
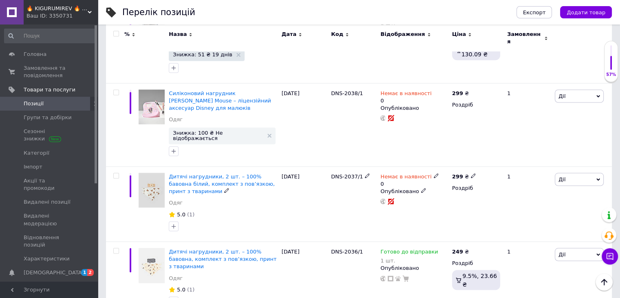
scroll to position [1490, 0]
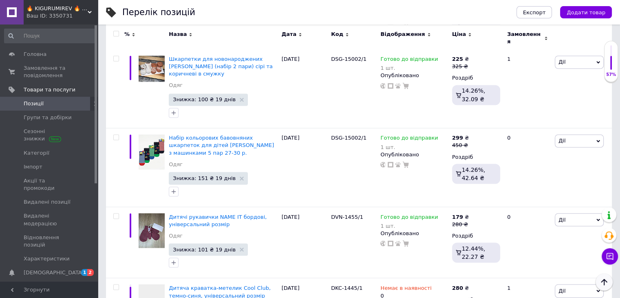
click at [600, 283] on icon "Наверх" at bounding box center [605, 282] width 10 height 10
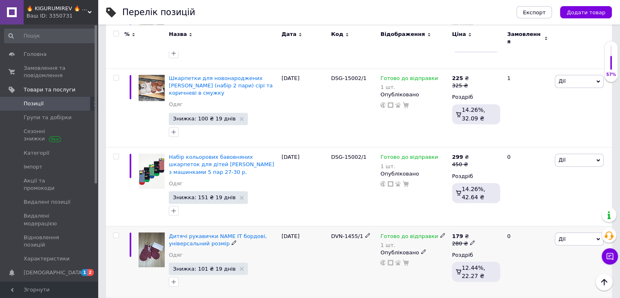
scroll to position [1403, 0]
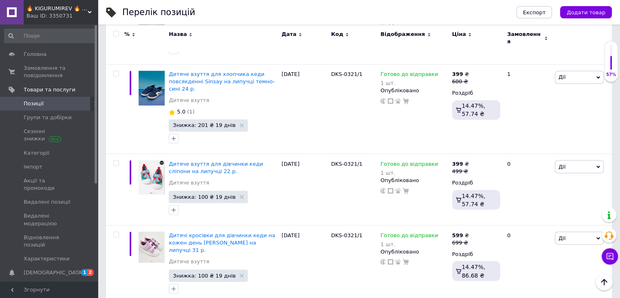
click at [602, 283] on icon "Наверх" at bounding box center [605, 282] width 10 height 10
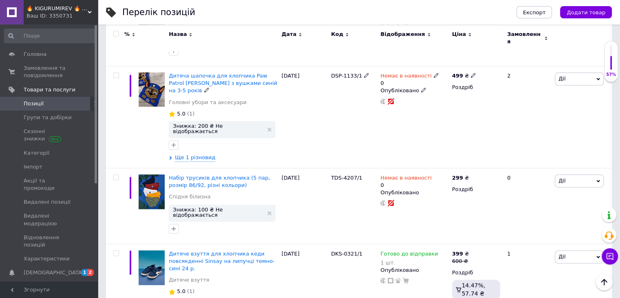
scroll to position [1419, 0]
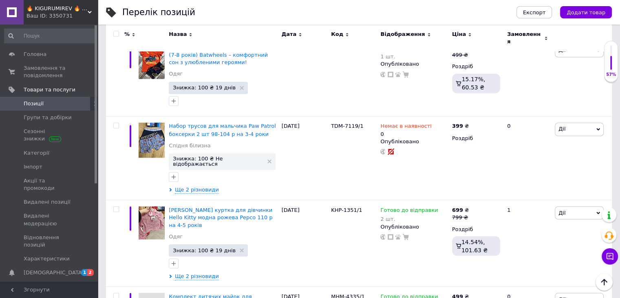
click at [605, 284] on icon "Наверх" at bounding box center [605, 282] width 10 height 10
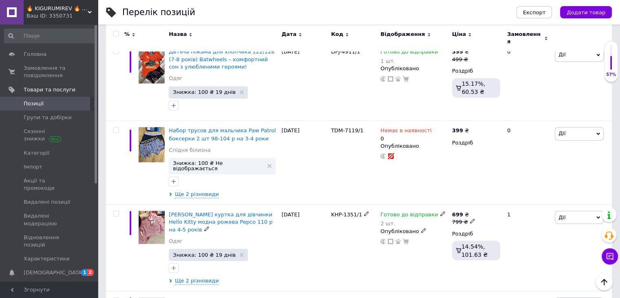
scroll to position [1428, 0]
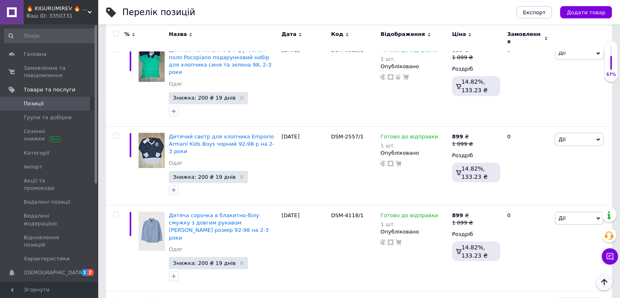
click at [605, 283] on icon "Наверх" at bounding box center [605, 282] width 10 height 10
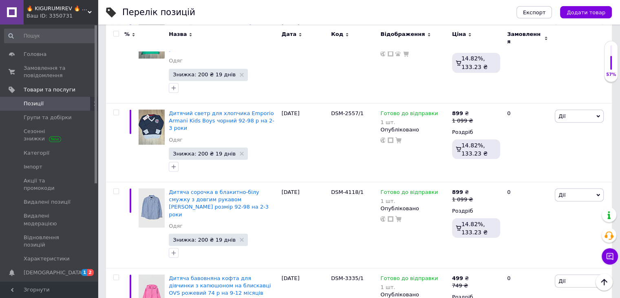
scroll to position [1499, 0]
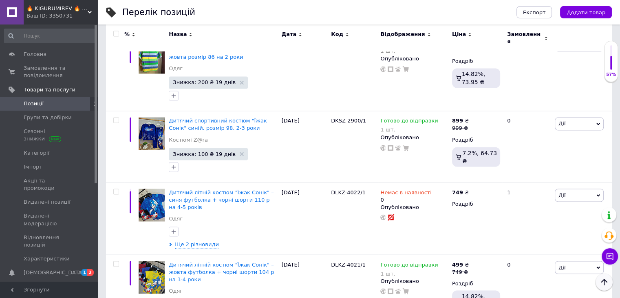
click at [607, 281] on icon "Наверх" at bounding box center [604, 282] width 6 height 7
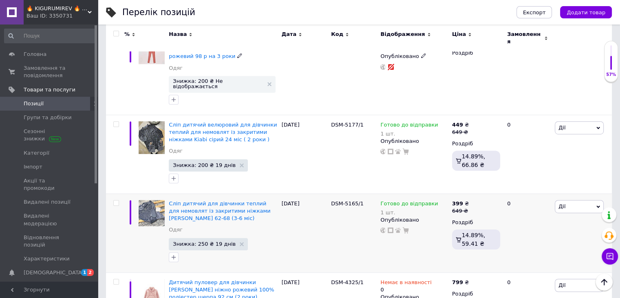
scroll to position [449, 0]
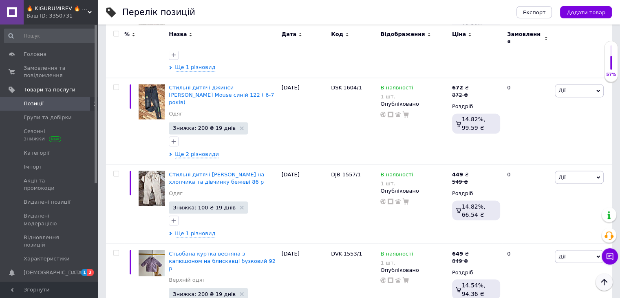
click at [607, 284] on icon "Наверх" at bounding box center [605, 282] width 10 height 10
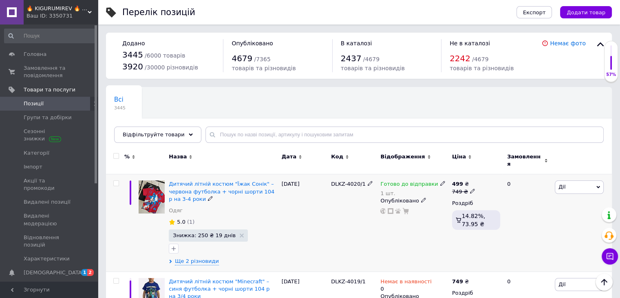
scroll to position [0, 0]
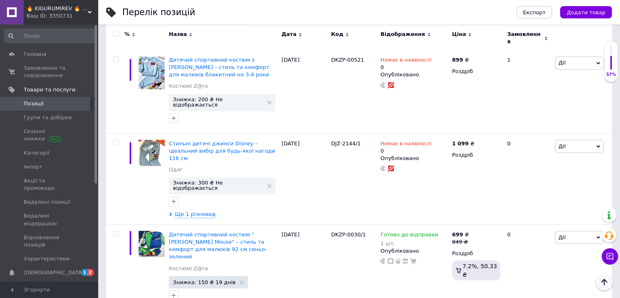
click at [601, 279] on icon "Наверх" at bounding box center [605, 282] width 10 height 10
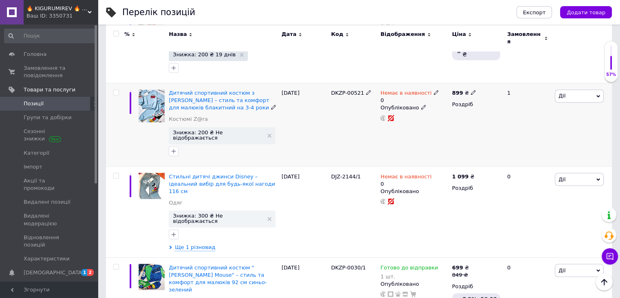
scroll to position [1451, 0]
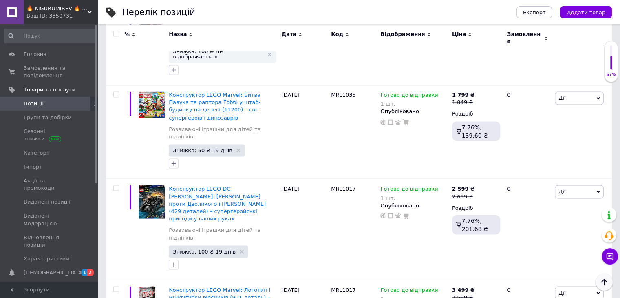
click at [603, 285] on icon "Наверх" at bounding box center [605, 282] width 10 height 10
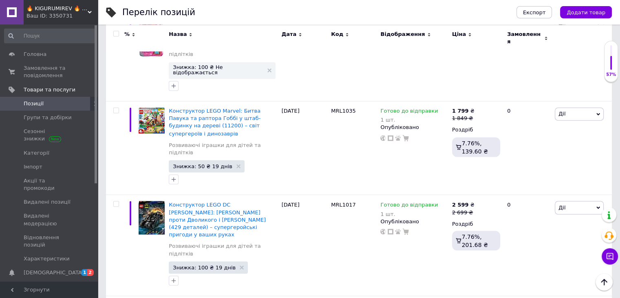
scroll to position [1434, 0]
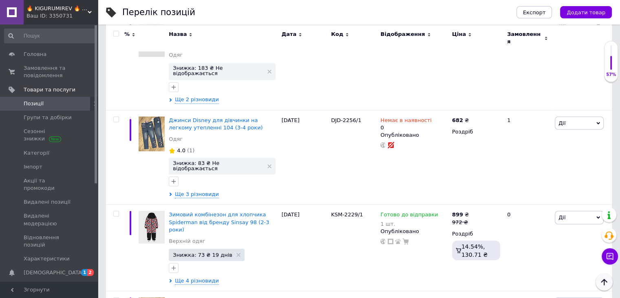
click at [600, 284] on icon "Наверх" at bounding box center [605, 282] width 10 height 10
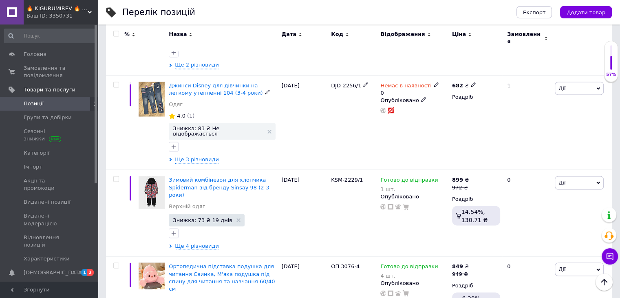
scroll to position [1514, 0]
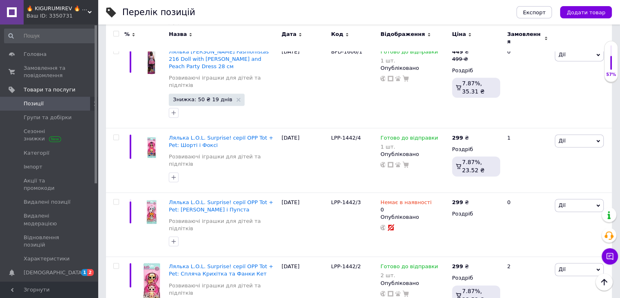
click at [604, 283] on icon "Наверх" at bounding box center [604, 282] width 6 height 7
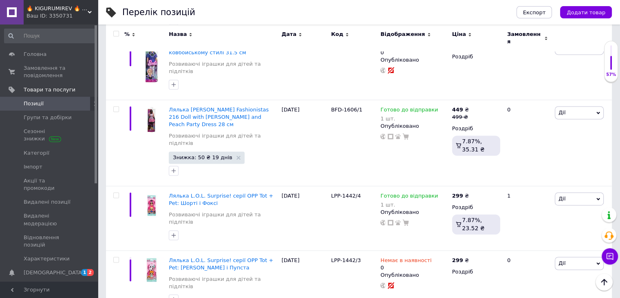
scroll to position [1252, 0]
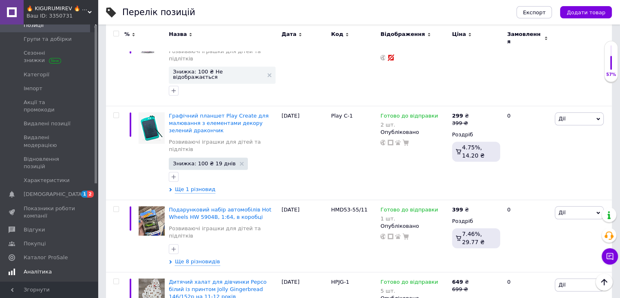
scroll to position [122, 0]
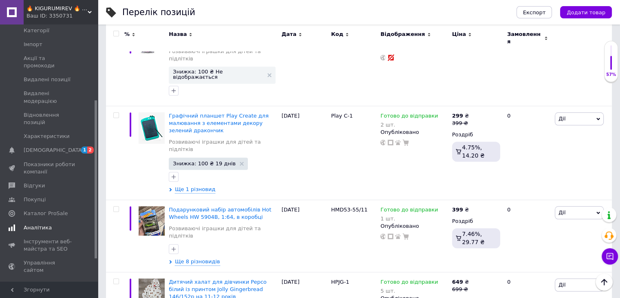
click at [36, 224] on span "Аналітика" at bounding box center [38, 227] width 28 height 7
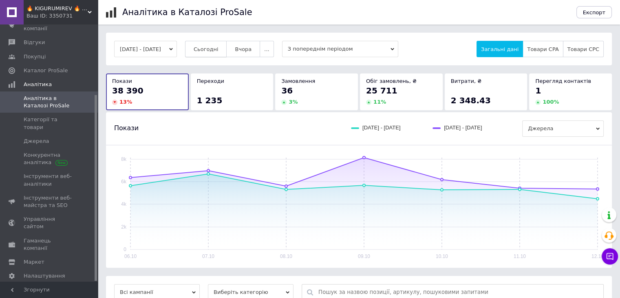
click at [219, 46] on span "Сьогодні" at bounding box center [206, 49] width 25 height 6
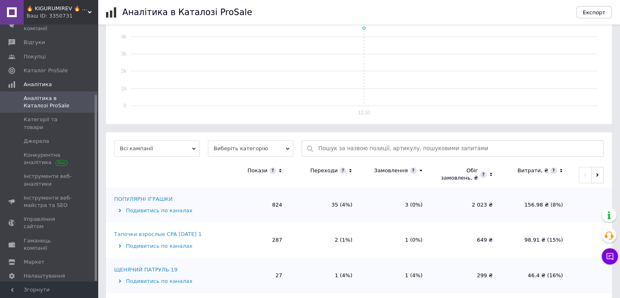
scroll to position [163, 0]
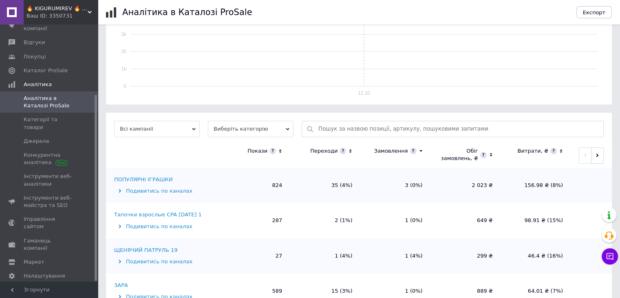
click at [350, 151] on icon at bounding box center [350, 151] width 5 height 7
click at [350, 151] on icon at bounding box center [350, 151] width 3 height 2
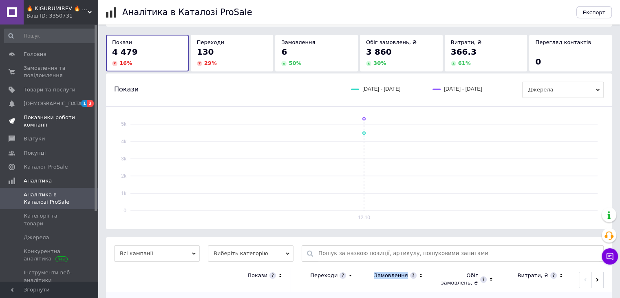
scroll to position [0, 0]
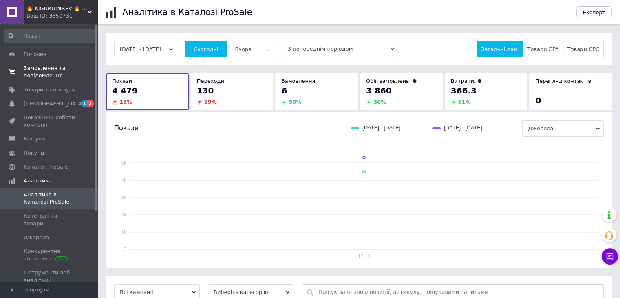
click at [46, 69] on span "Замовлення та повідомлення" at bounding box center [50, 71] width 52 height 15
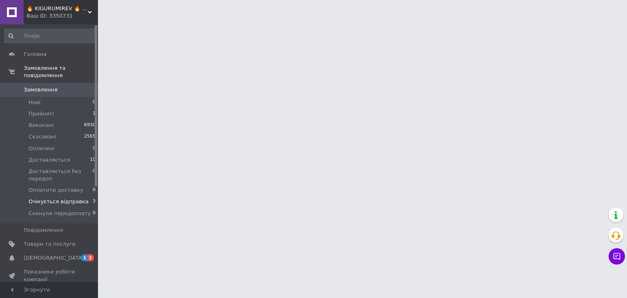
click at [44, 198] on span "Очікується відправка" at bounding box center [59, 201] width 60 height 7
